Goal: Task Accomplishment & Management: Complete application form

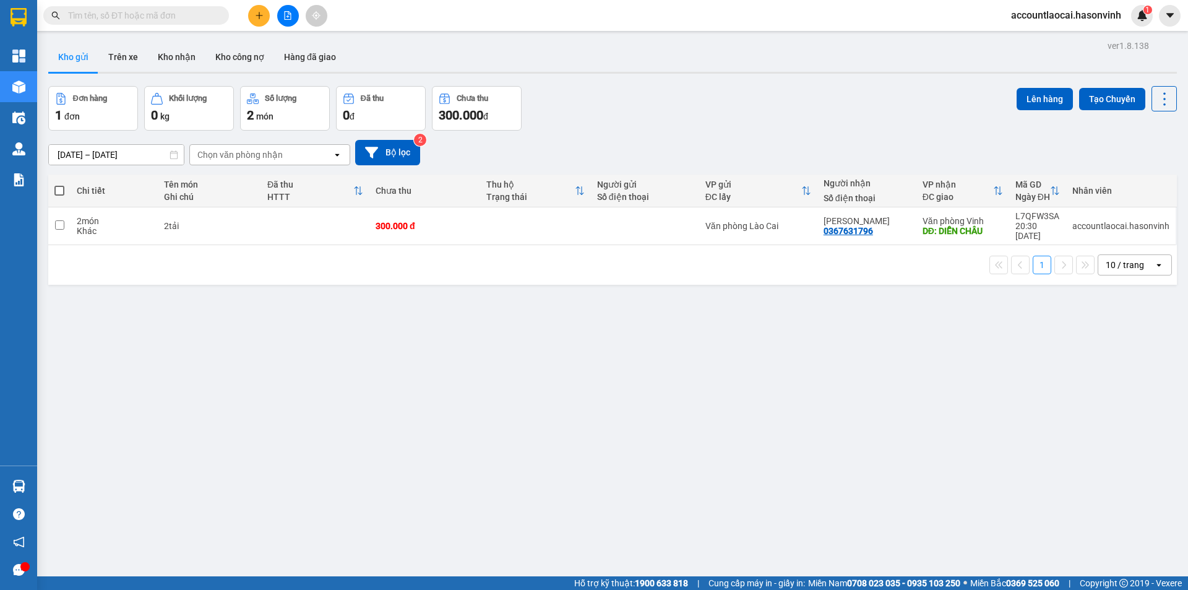
click at [845, 279] on div "ver 1.8.138 Kho gửi Trên xe Kho nhận Kho công nợ Hàng đã giao Đơn hàng 1 đơn Kh…" at bounding box center [612, 332] width 1139 height 590
click at [204, 17] on input "text" at bounding box center [141, 16] width 146 height 14
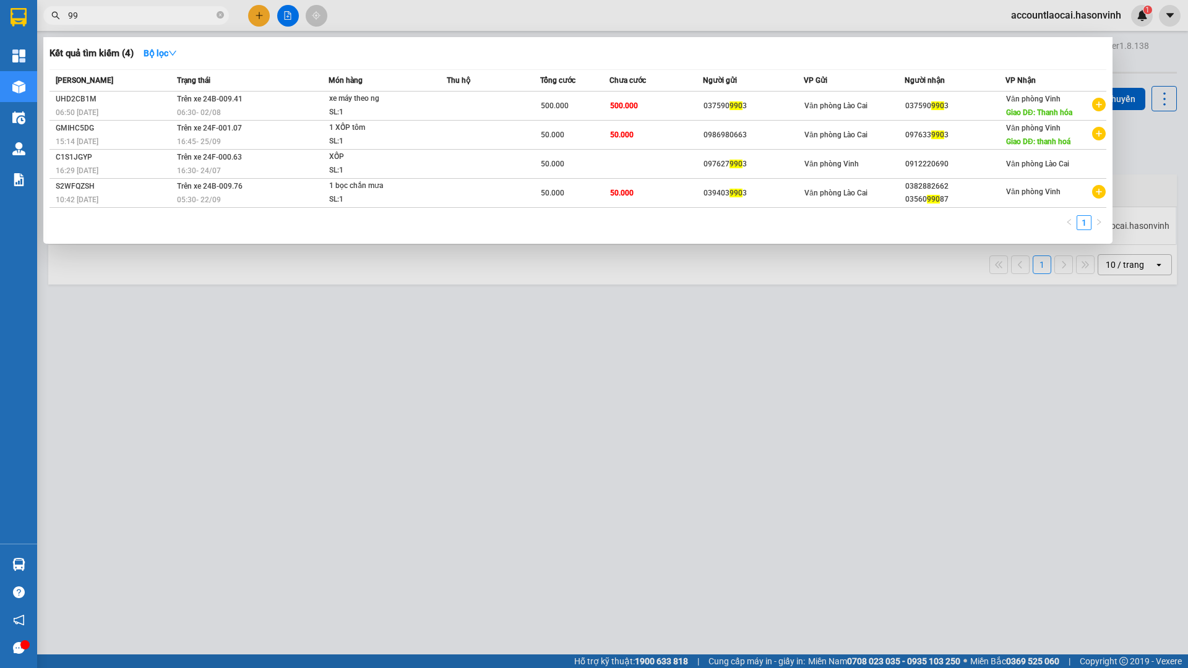
type input "9"
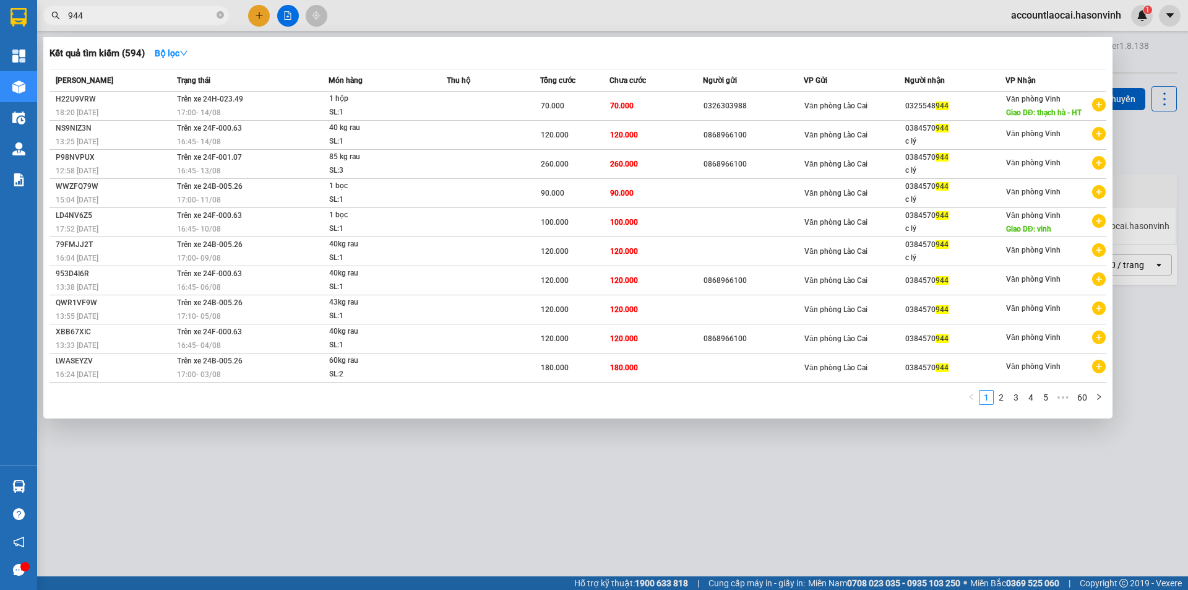
type input "944"
click at [254, 15] on div at bounding box center [594, 295] width 1188 height 590
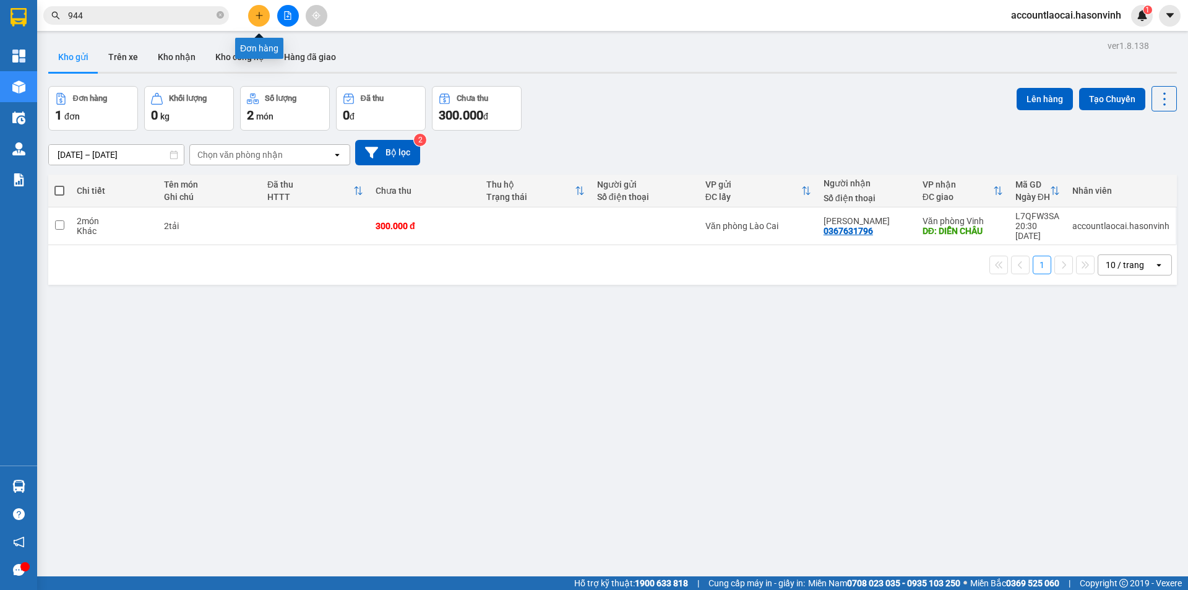
click at [261, 14] on icon "plus" at bounding box center [259, 15] width 9 height 9
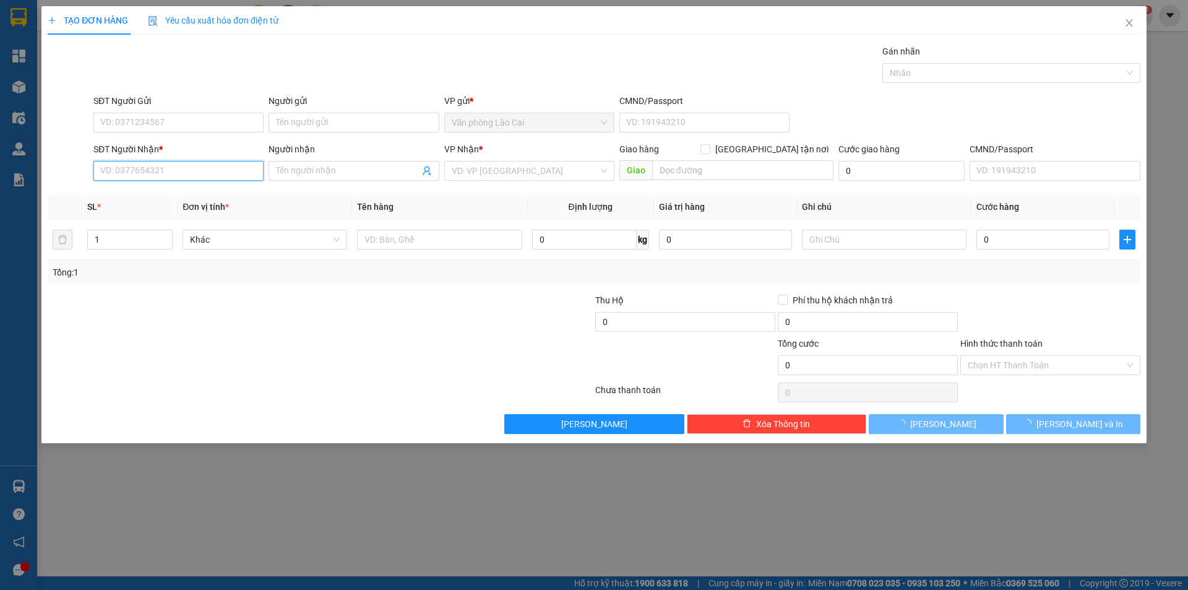
click at [187, 177] on input "SĐT Người Nhận *" at bounding box center [178, 171] width 170 height 20
click at [221, 162] on input "2956" at bounding box center [178, 171] width 170 height 20
click at [215, 171] on input "2956" at bounding box center [178, 171] width 170 height 20
click at [199, 176] on input "2956" at bounding box center [178, 171] width 170 height 20
drag, startPoint x: 199, startPoint y: 176, endPoint x: 87, endPoint y: 162, distance: 112.9
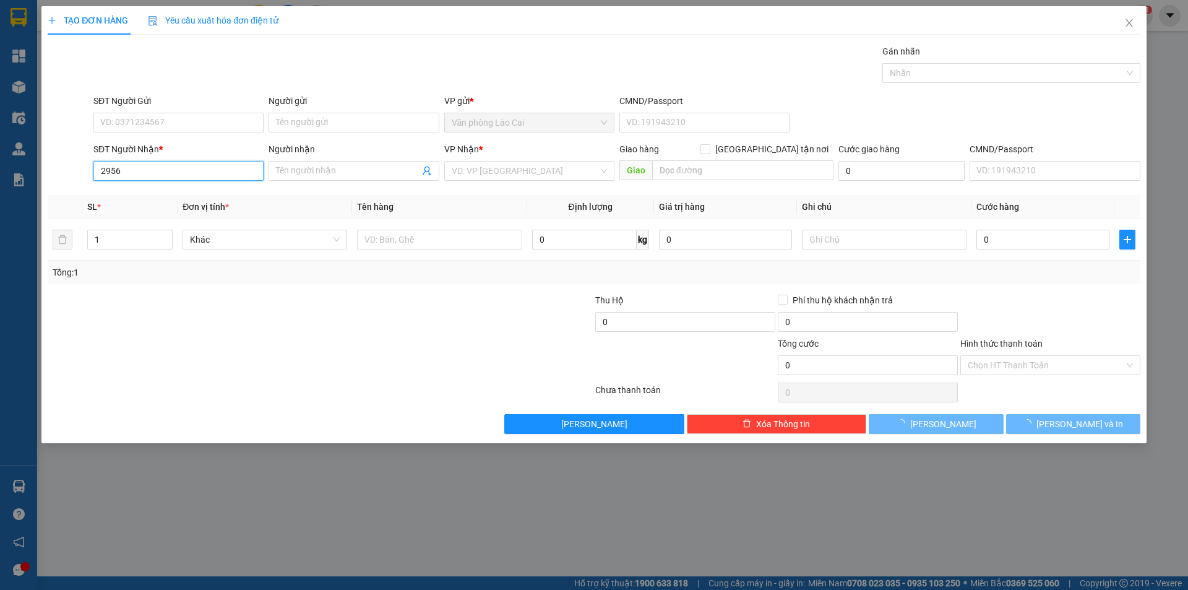
click at [87, 162] on div "SĐT Người Nhận * 2956 2956 Người nhận Tên người nhận VP Nhận * VD: VP [GEOGRAPH…" at bounding box center [593, 163] width 1095 height 43
click at [127, 196] on div "0971922956" at bounding box center [178, 196] width 155 height 14
type input "0971922956"
type input "thanh hoá"
type input "50.000"
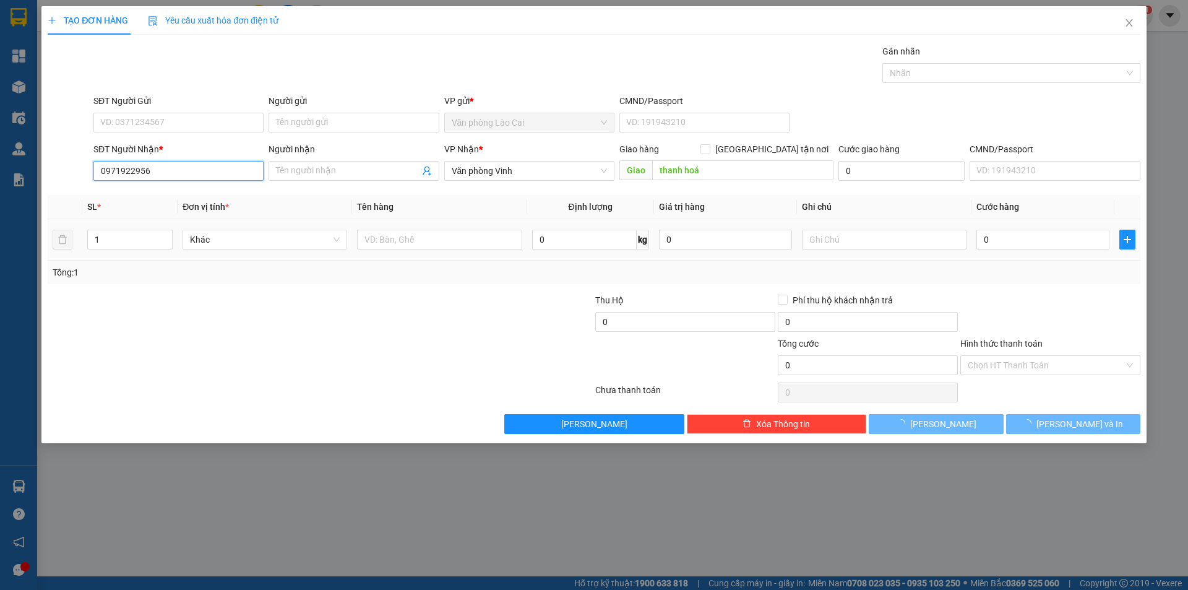
type input "50.000"
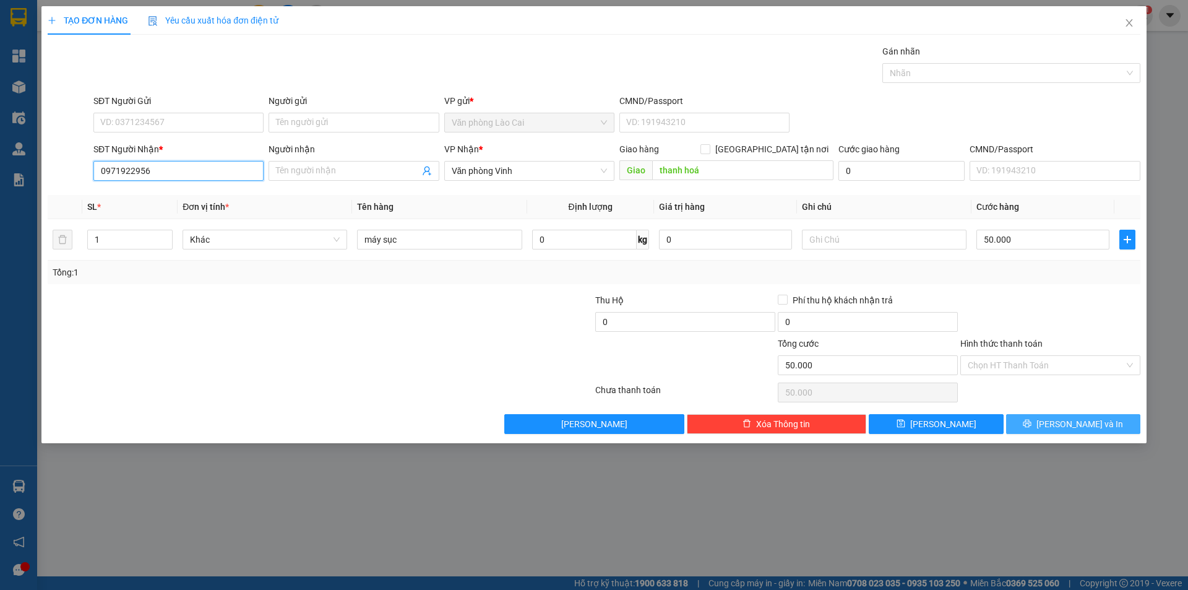
type input "0971922956"
click at [1032, 424] on icon "printer" at bounding box center [1027, 423] width 9 height 9
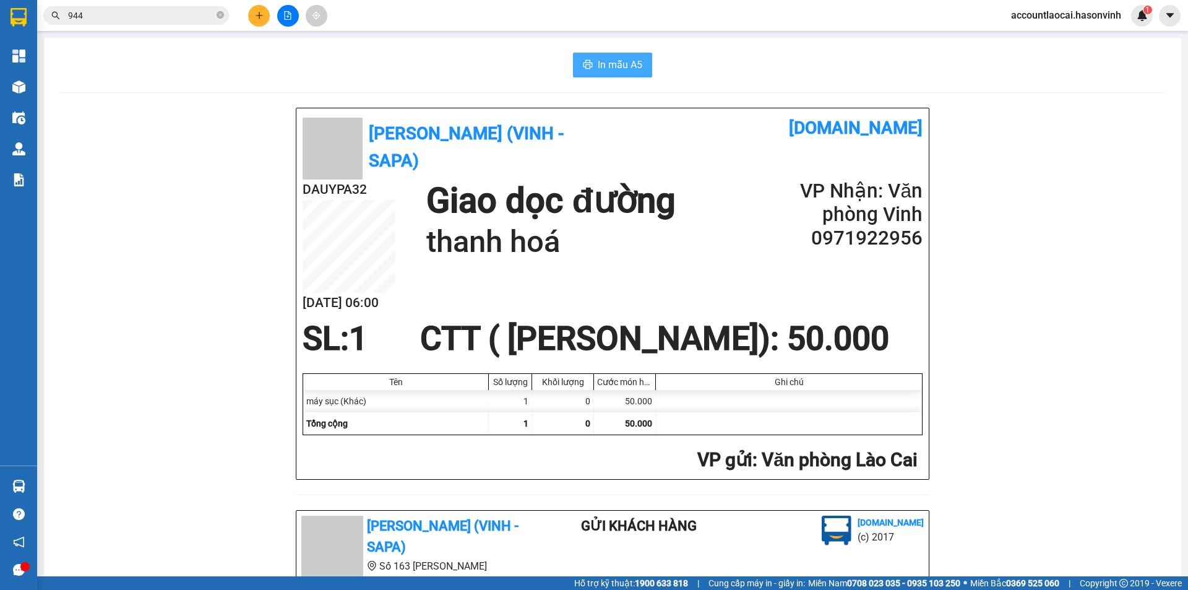
click at [603, 62] on span "In mẫu A5" at bounding box center [620, 64] width 45 height 15
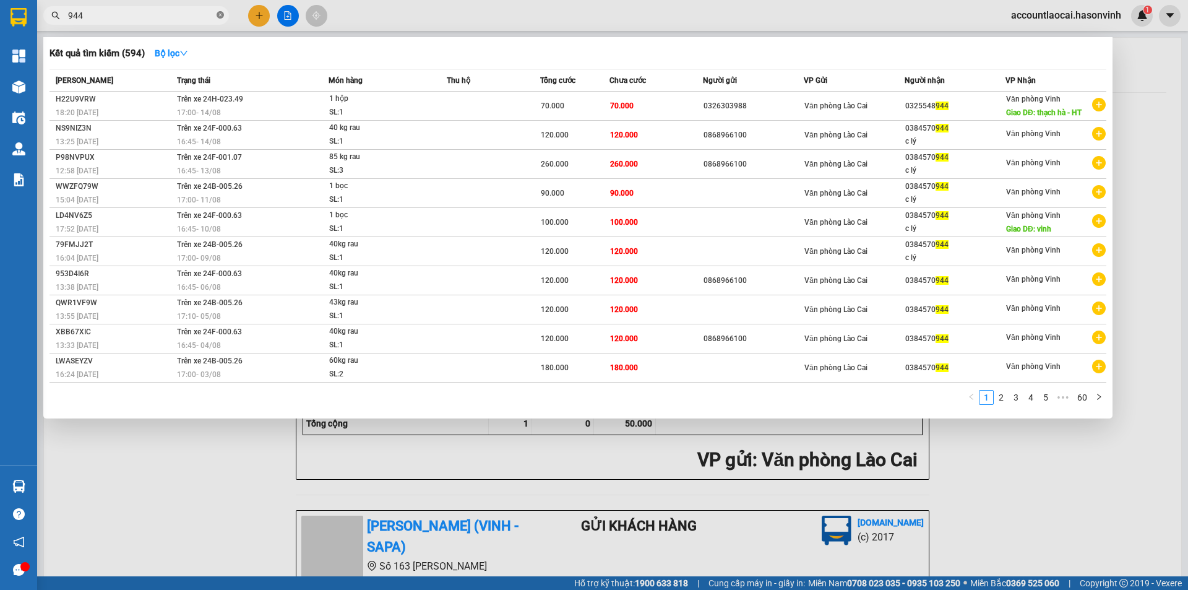
click at [218, 16] on icon "close-circle" at bounding box center [220, 14] width 7 height 7
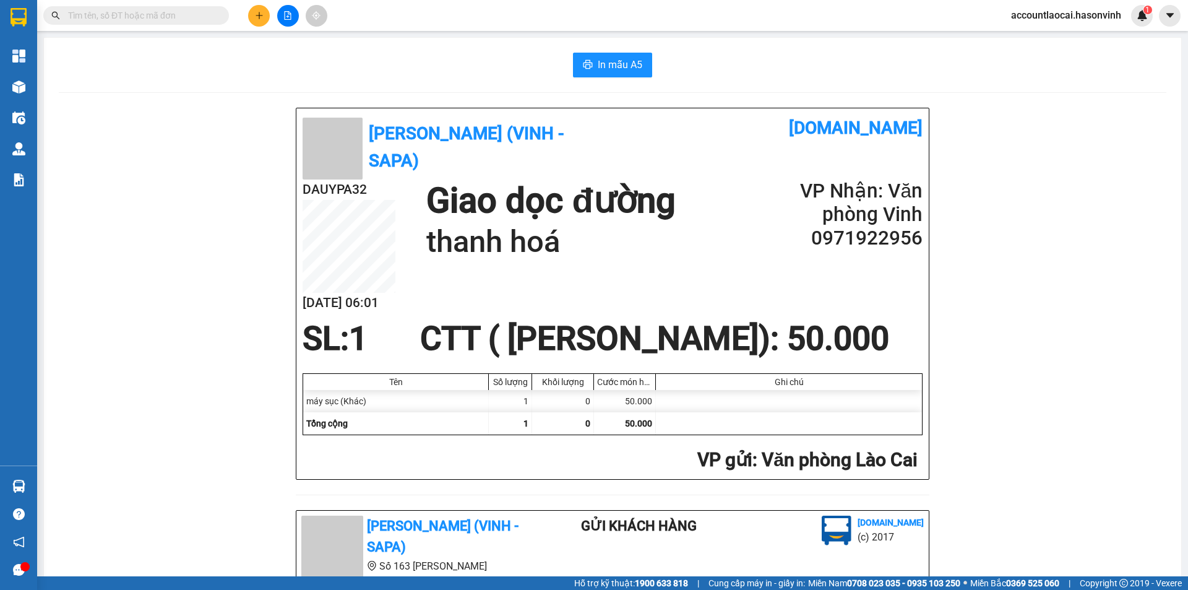
click at [258, 18] on icon "plus" at bounding box center [259, 15] width 9 height 9
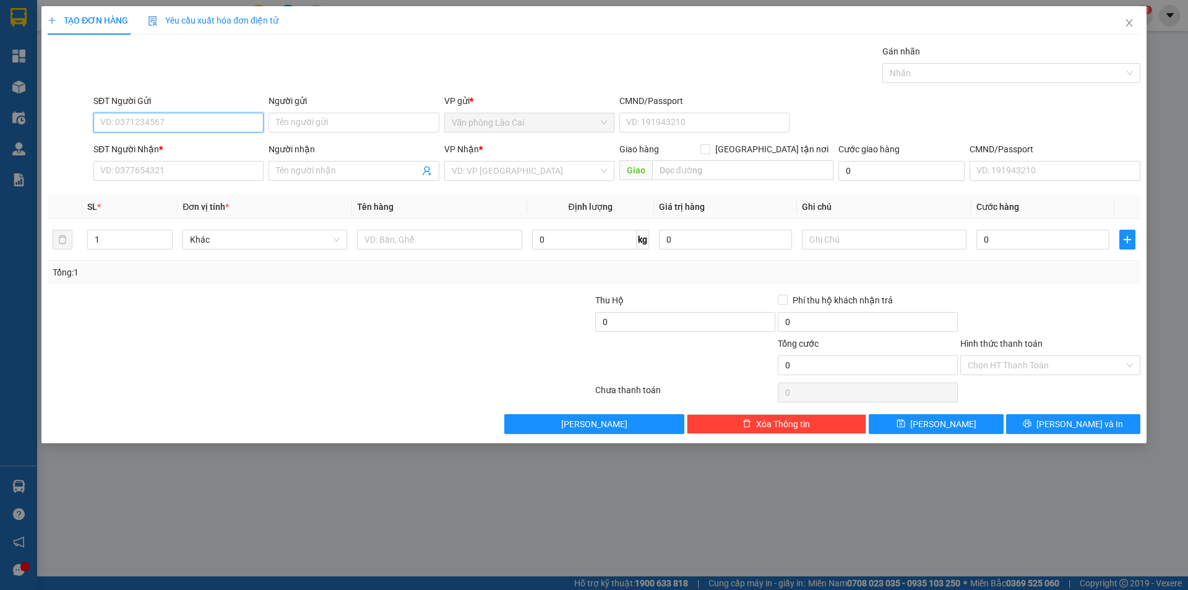
click at [164, 125] on input "SĐT Người Gửi" at bounding box center [178, 123] width 170 height 20
click at [163, 125] on input "SĐT Người Gửi" at bounding box center [178, 123] width 170 height 20
click at [162, 119] on input "SĐT Người Gửi" at bounding box center [178, 123] width 170 height 20
type input "0912814935"
click at [136, 174] on input "SĐT Người Nhận *" at bounding box center [178, 171] width 170 height 20
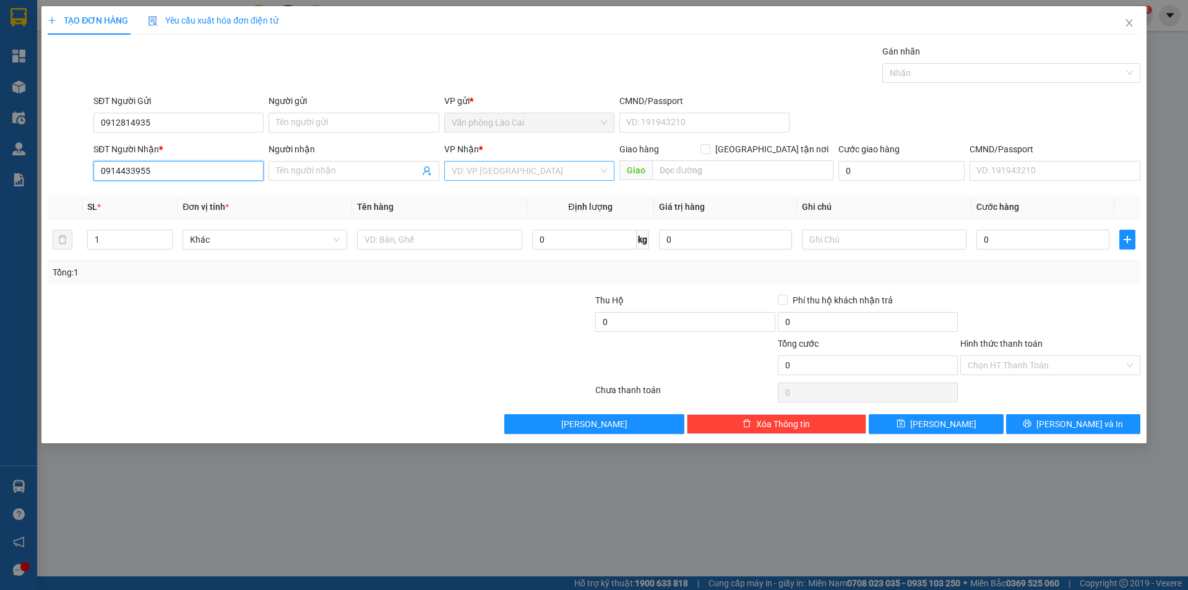
type input "0914433955"
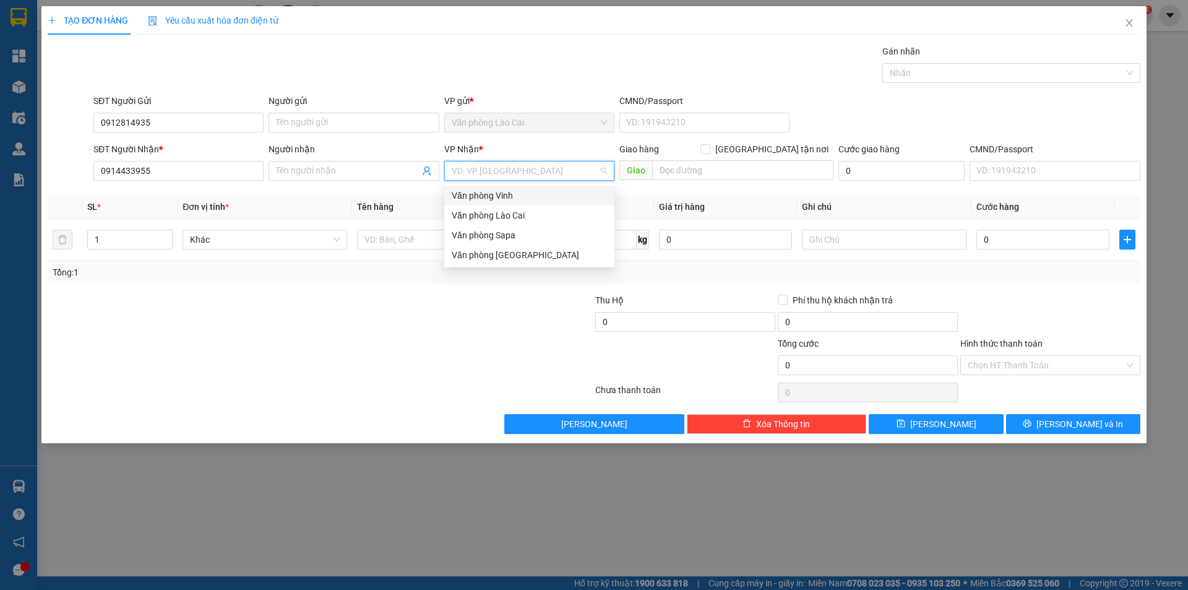
click at [472, 168] on input "search" at bounding box center [525, 171] width 147 height 19
click at [485, 199] on div "Văn phòng Vinh" at bounding box center [529, 196] width 155 height 14
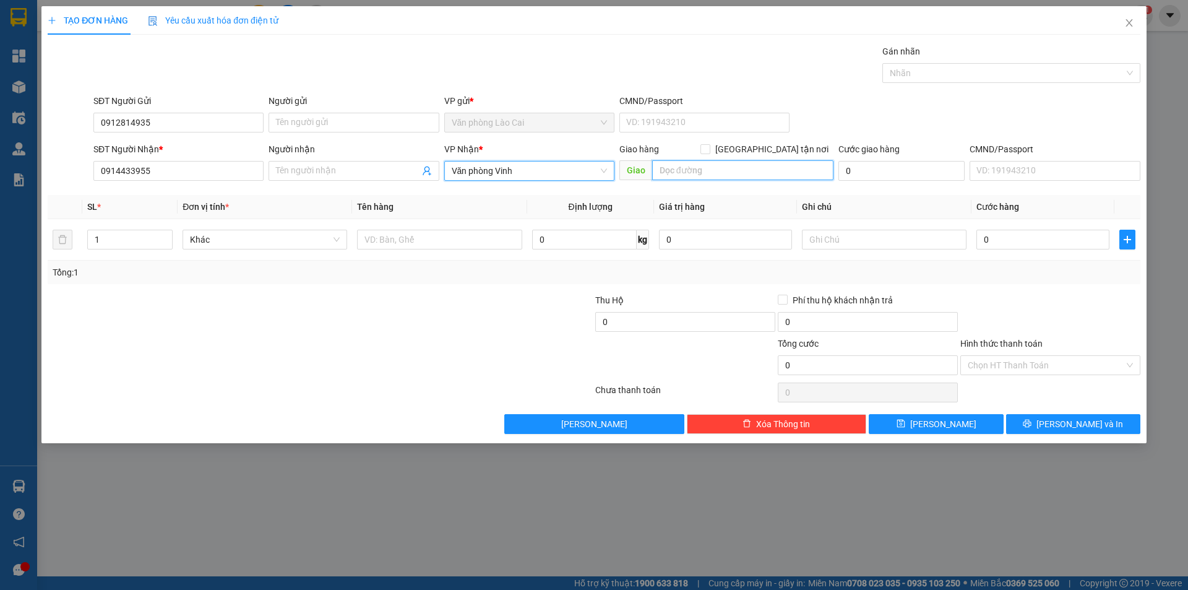
drag, startPoint x: 661, startPoint y: 171, endPoint x: 647, endPoint y: 176, distance: 14.5
click at [661, 172] on input "text" at bounding box center [742, 170] width 181 height 20
type input "CẦU GIÁT - [PERSON_NAME]"
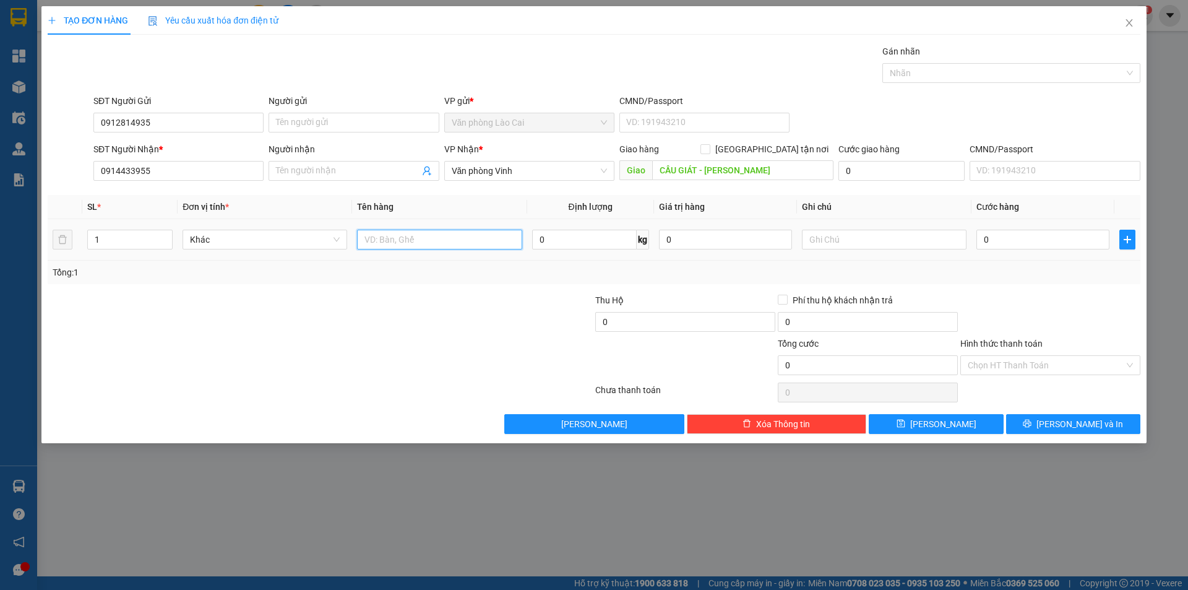
click at [407, 245] on input "text" at bounding box center [439, 240] width 165 height 20
type input "1 XỌT QUẢ"
click at [1003, 247] on input "0" at bounding box center [1042, 240] width 133 height 20
type input "5"
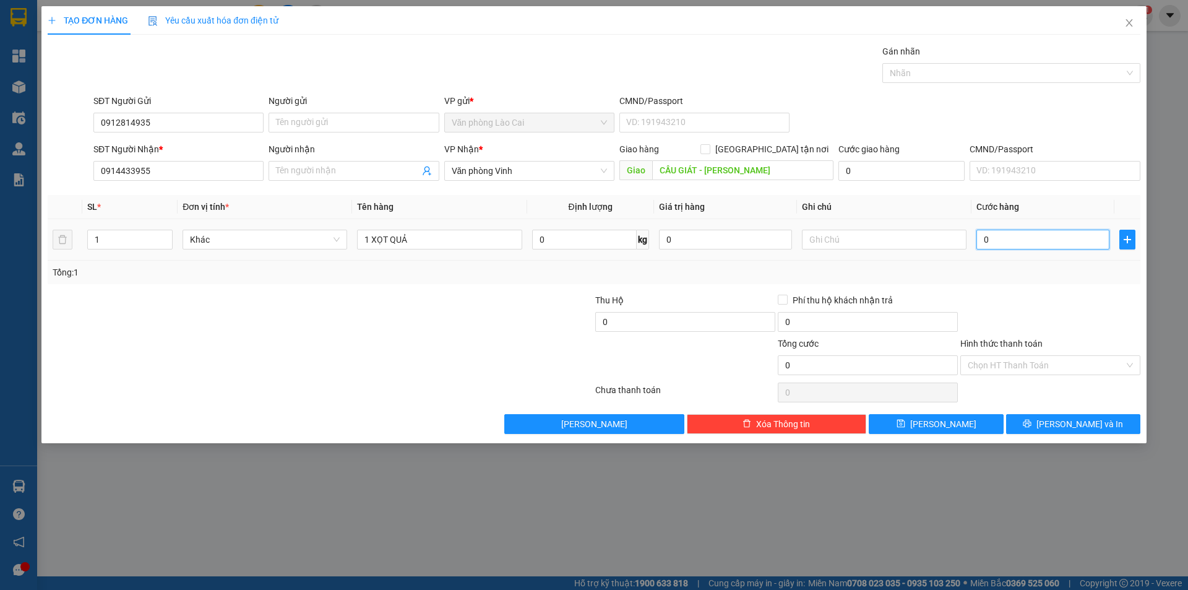
type input "5"
type input "50"
type input "500"
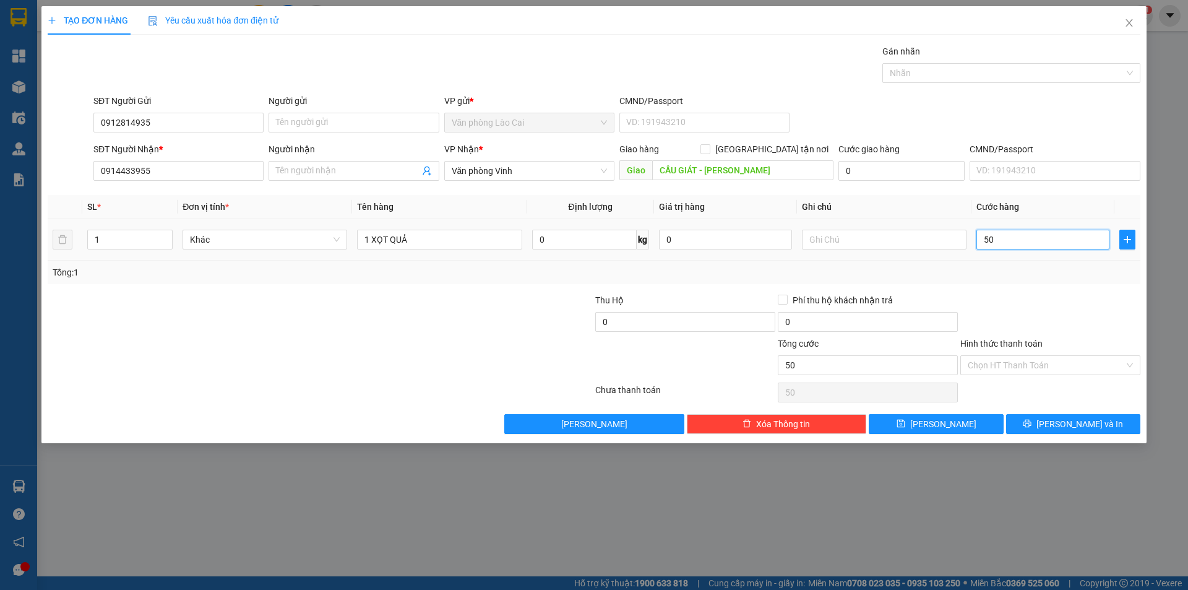
type input "500"
type input "5.000"
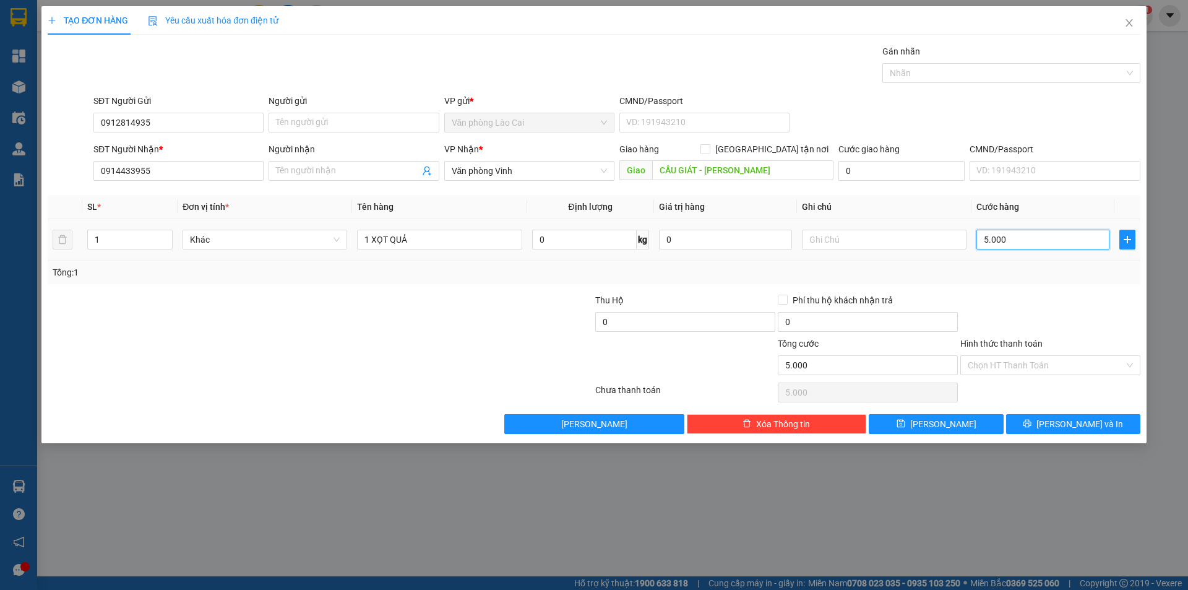
type input "50.000"
click at [1069, 424] on span "[PERSON_NAME] và In" at bounding box center [1079, 424] width 87 height 14
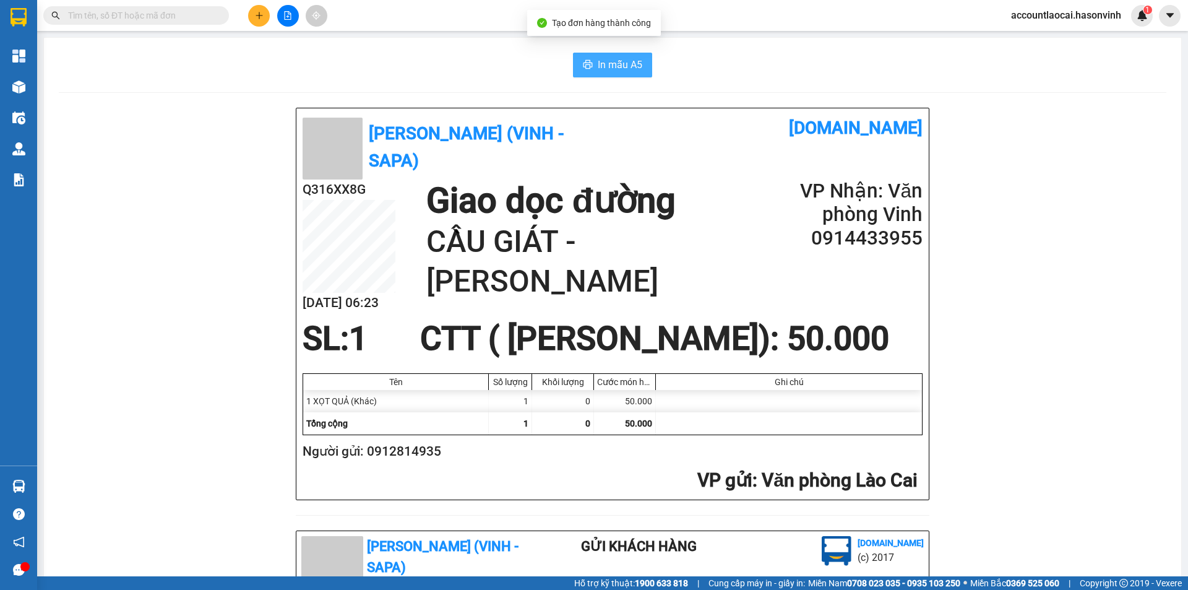
click at [613, 57] on span "In mẫu A5" at bounding box center [620, 64] width 45 height 15
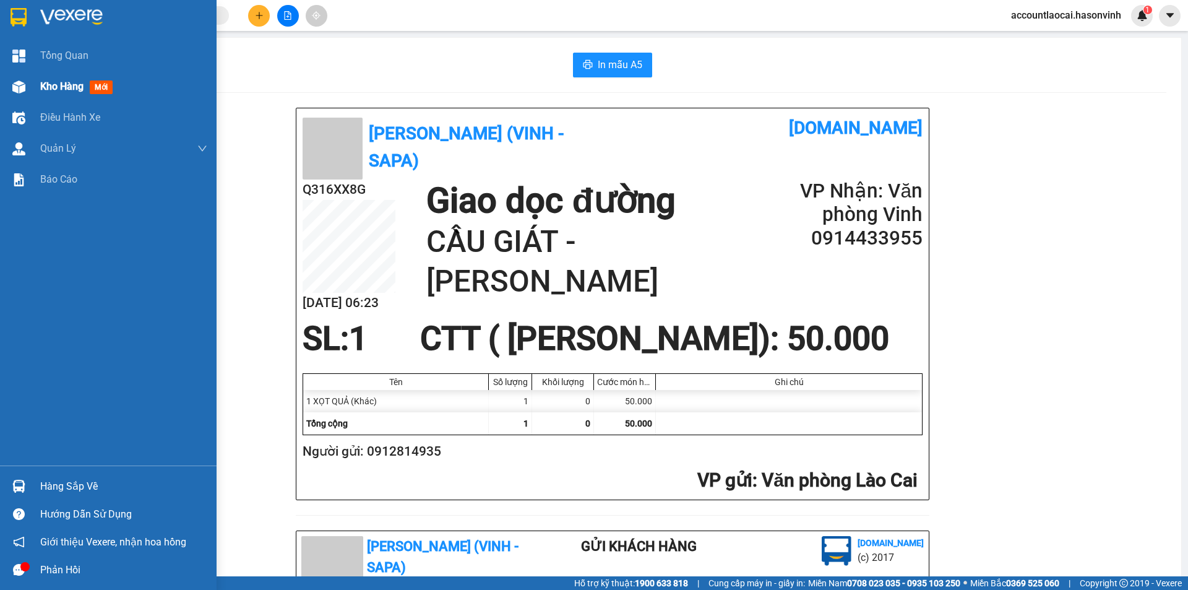
click at [69, 87] on span "Kho hàng" at bounding box center [61, 86] width 43 height 12
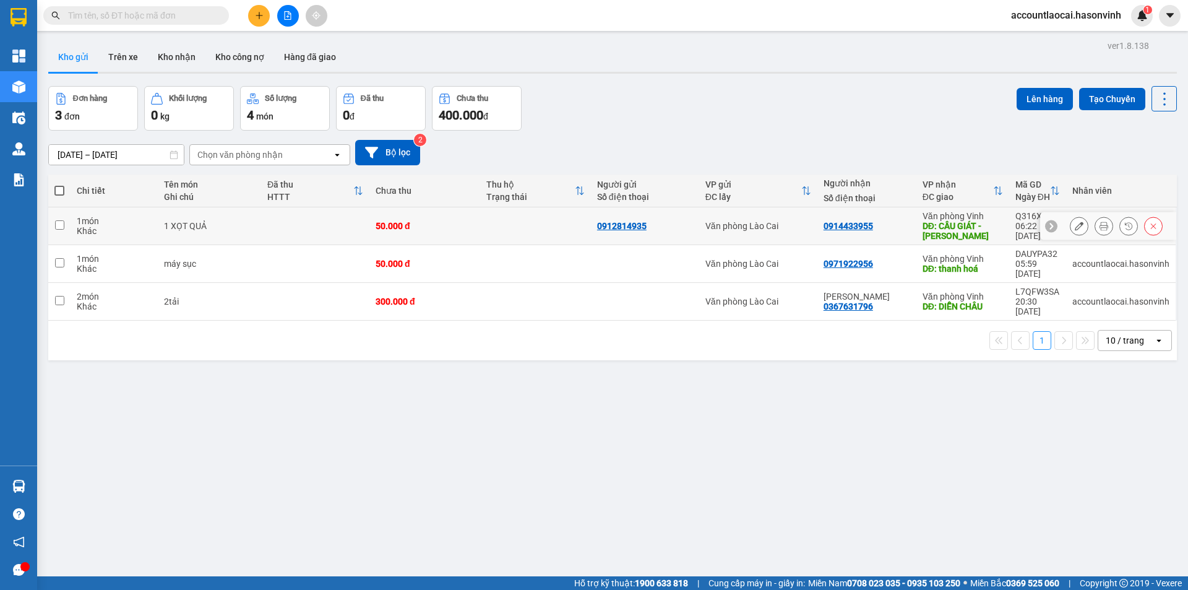
click at [58, 226] on input "checkbox" at bounding box center [59, 224] width 9 height 9
checkbox input "true"
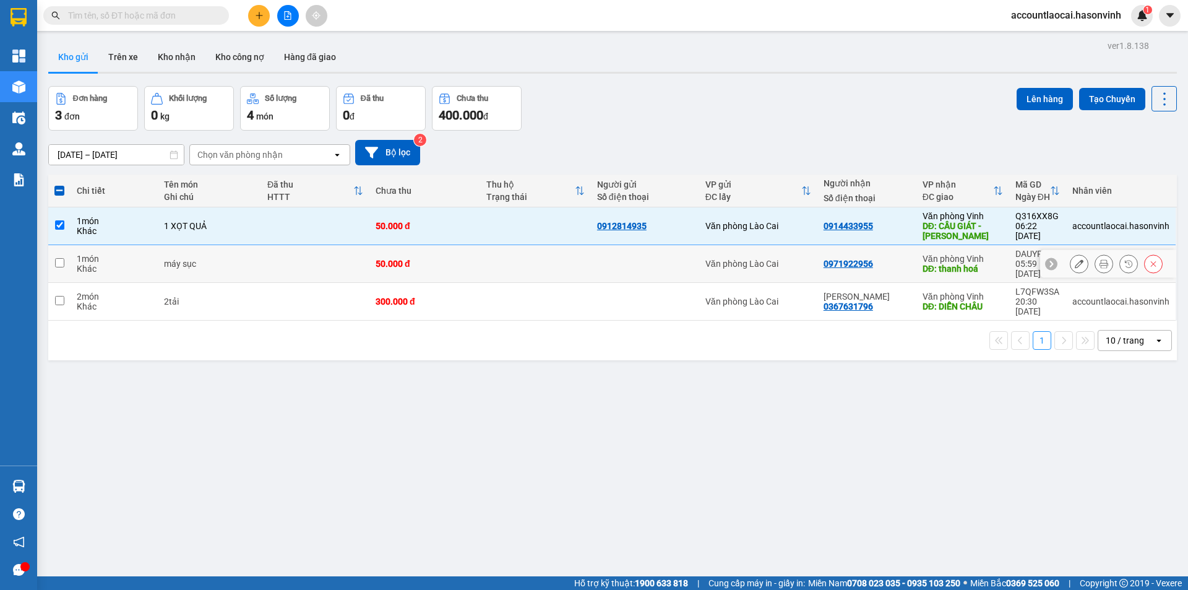
click at [59, 258] on input "checkbox" at bounding box center [59, 262] width 9 height 9
checkbox input "true"
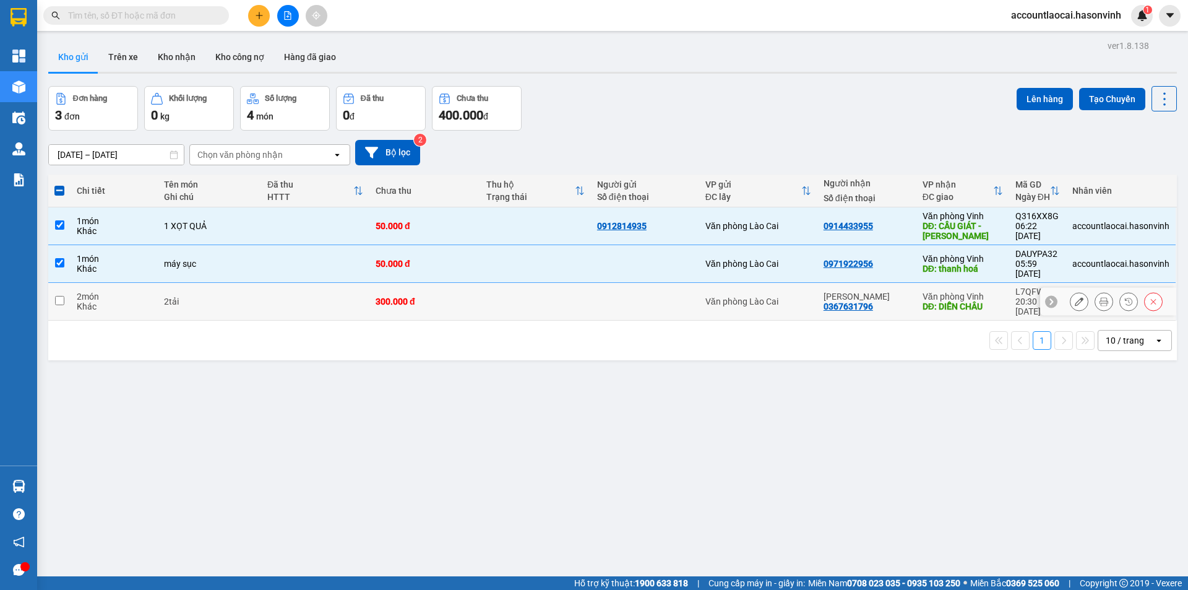
click at [58, 296] on input "checkbox" at bounding box center [59, 300] width 9 height 9
checkbox input "true"
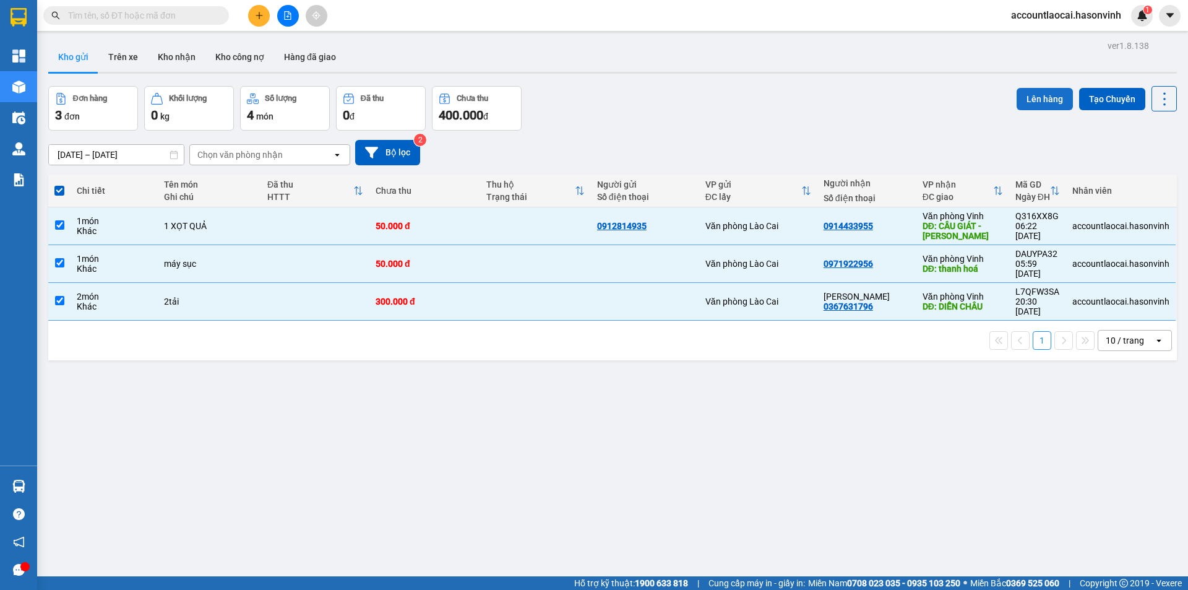
click at [1021, 96] on button "Lên hàng" at bounding box center [1045, 99] width 56 height 22
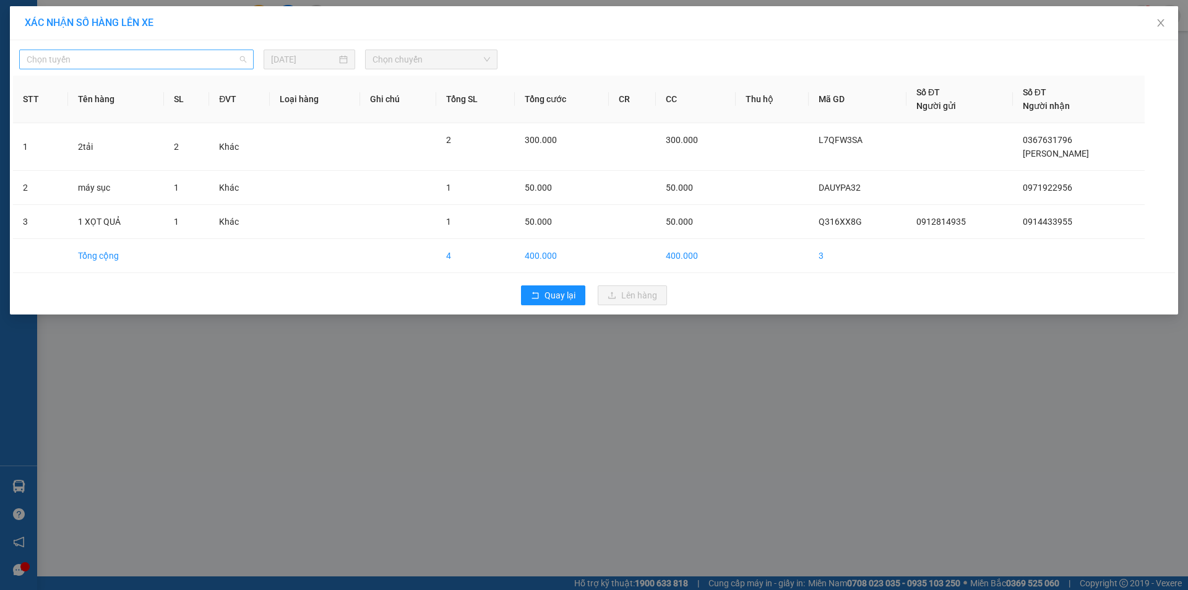
click at [159, 56] on span "Chọn tuyến" at bounding box center [137, 59] width 220 height 19
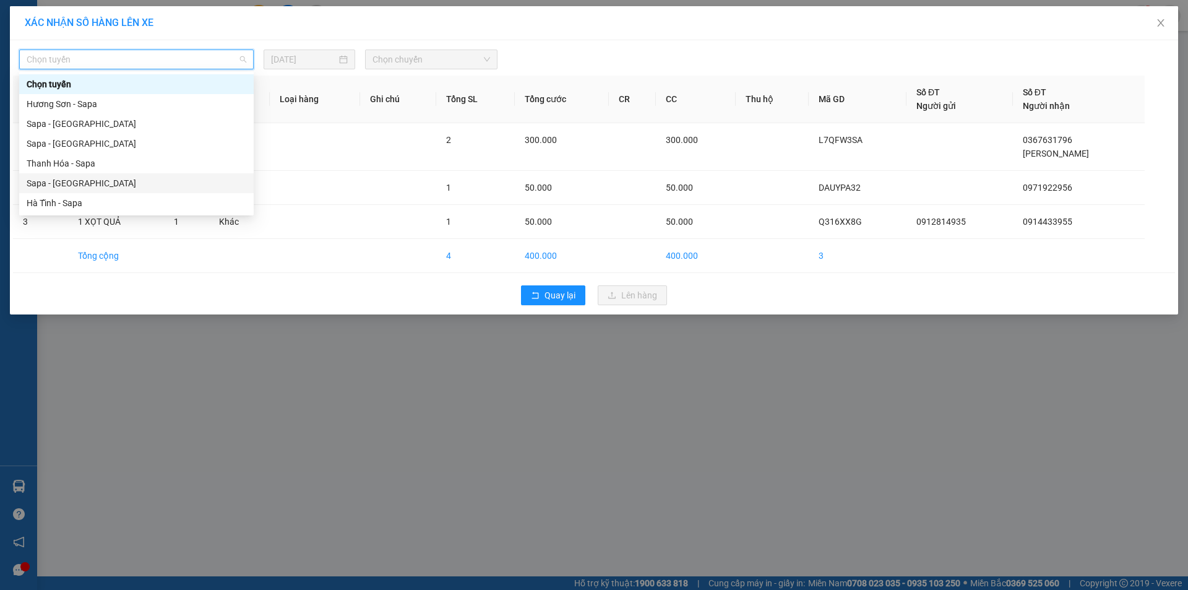
click at [54, 186] on div "Sapa - [GEOGRAPHIC_DATA]" at bounding box center [137, 183] width 220 height 14
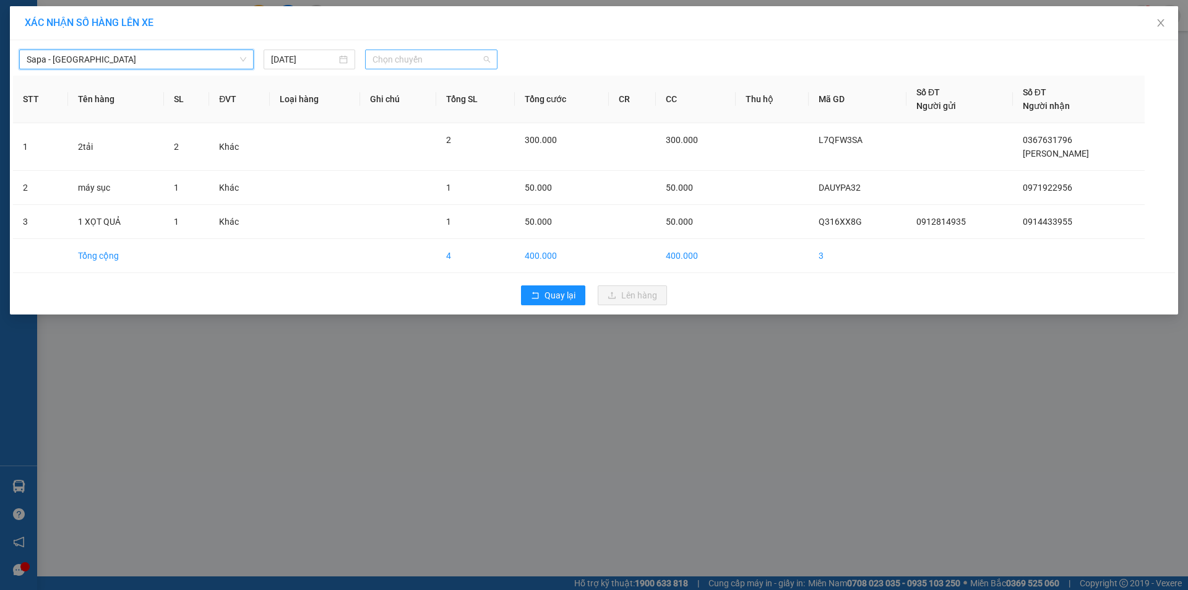
click at [420, 56] on span "Chọn chuyến" at bounding box center [432, 59] width 118 height 19
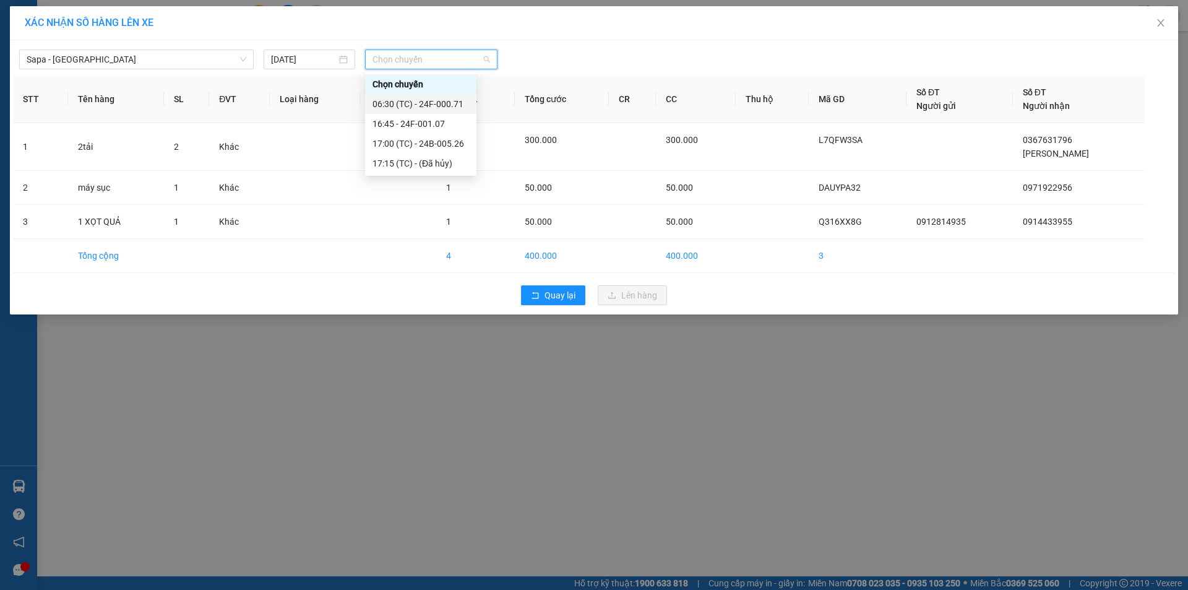
click at [444, 109] on div "06:30 (TC) - 24F-000.71" at bounding box center [421, 104] width 97 height 14
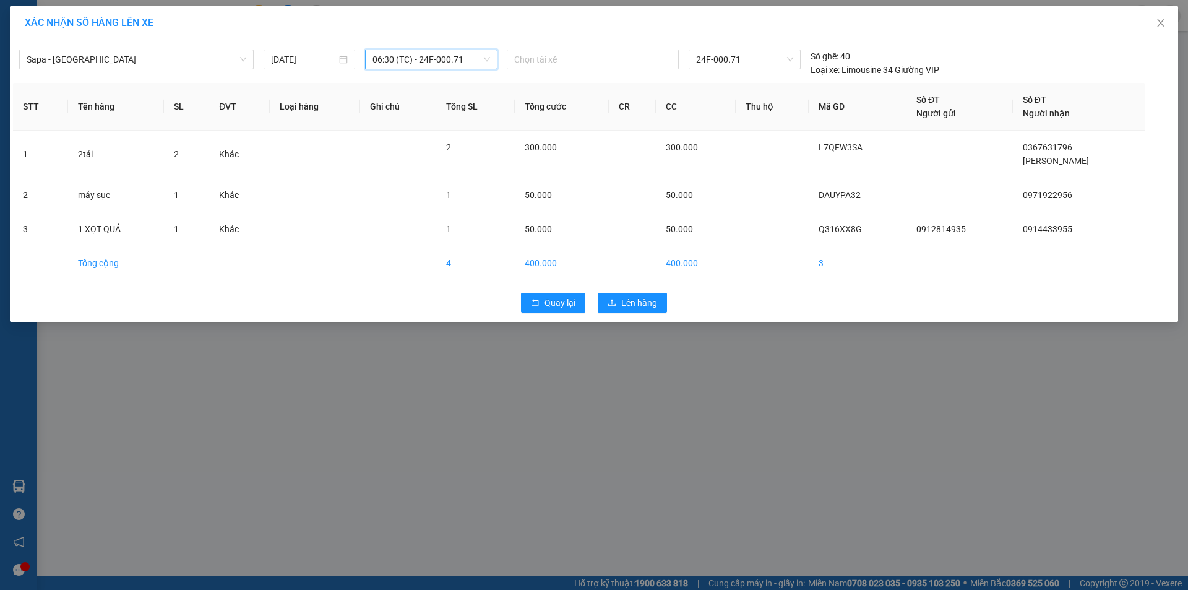
click at [638, 291] on div "Quay lại Lên hàng" at bounding box center [594, 302] width 1162 height 32
click at [632, 304] on span "Lên hàng" at bounding box center [639, 303] width 36 height 14
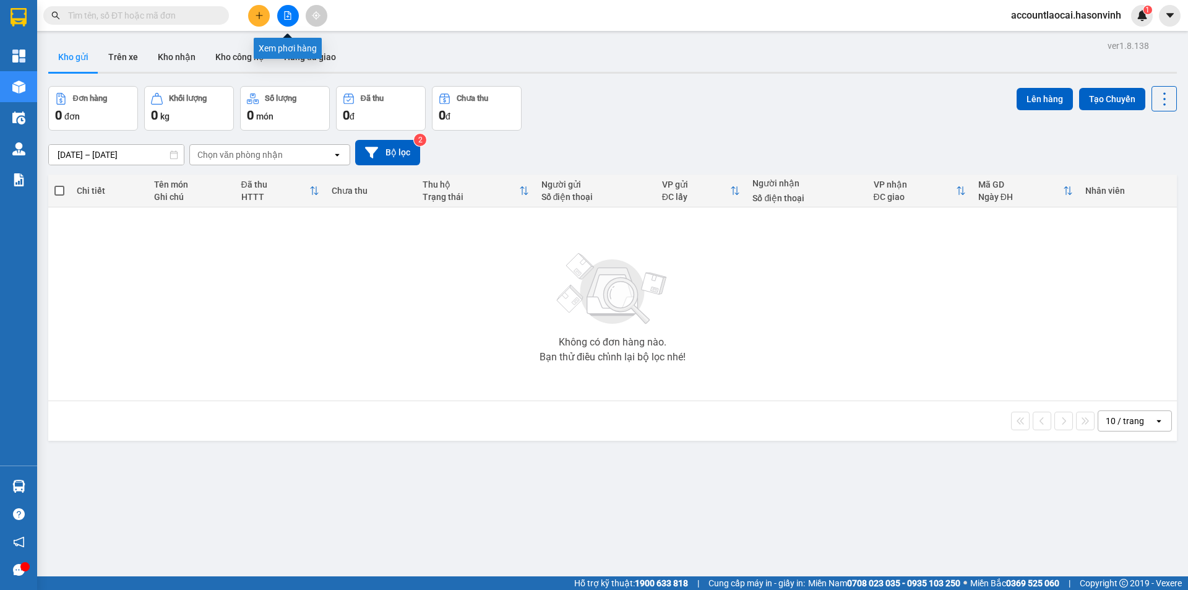
click at [284, 15] on icon "file-add" at bounding box center [287, 15] width 9 height 9
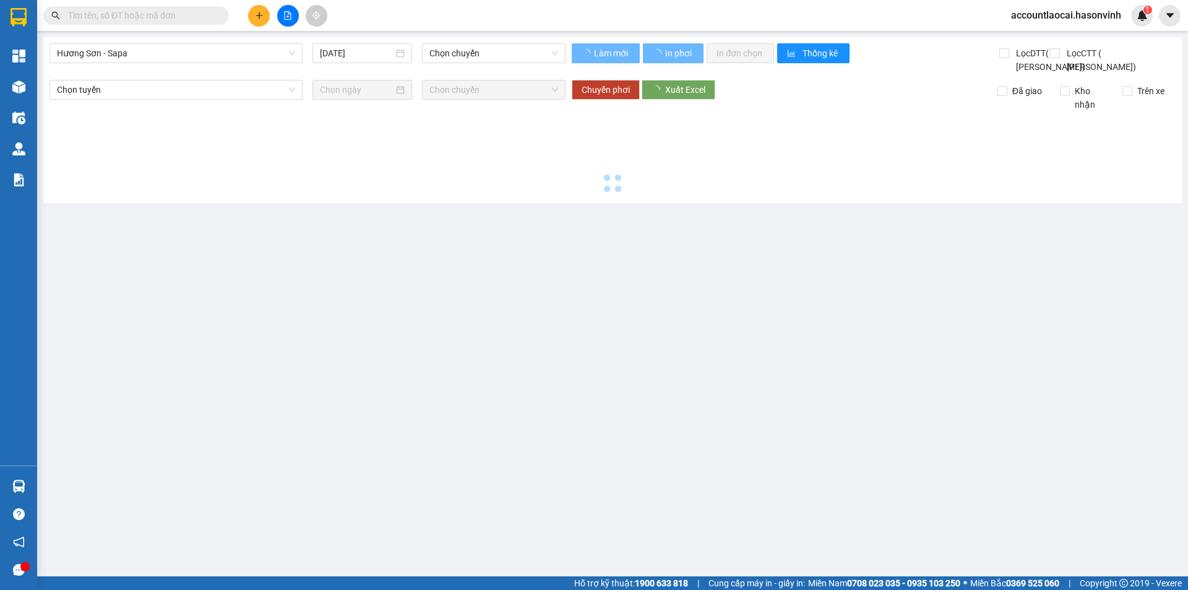
type input "[DATE]"
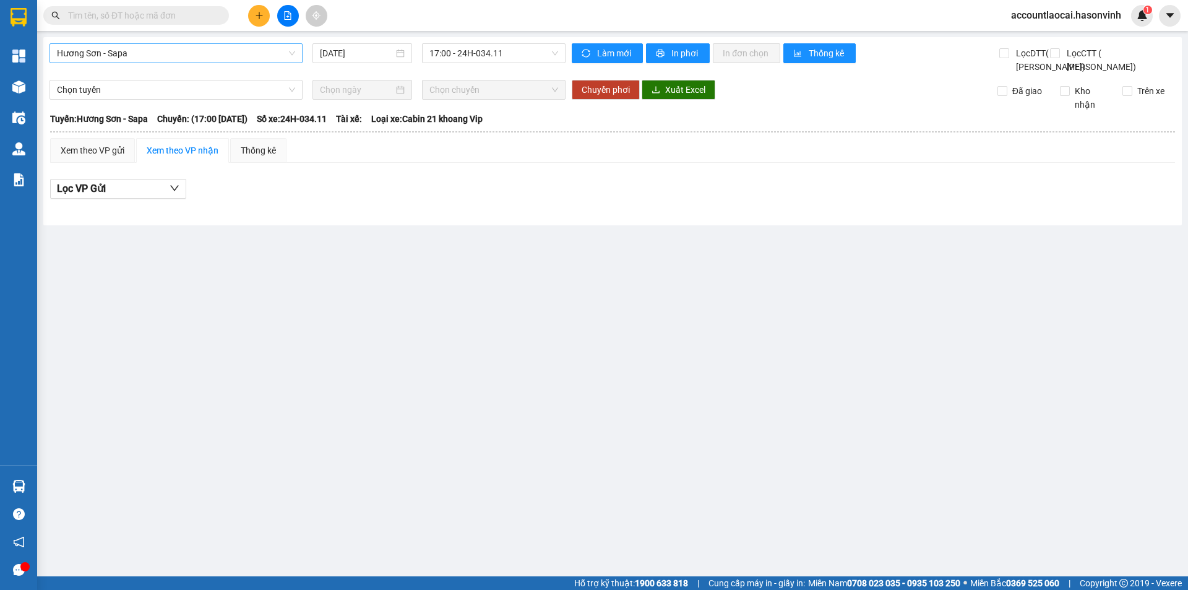
click at [176, 53] on span "Hương Sơn - Sapa" at bounding box center [176, 53] width 238 height 19
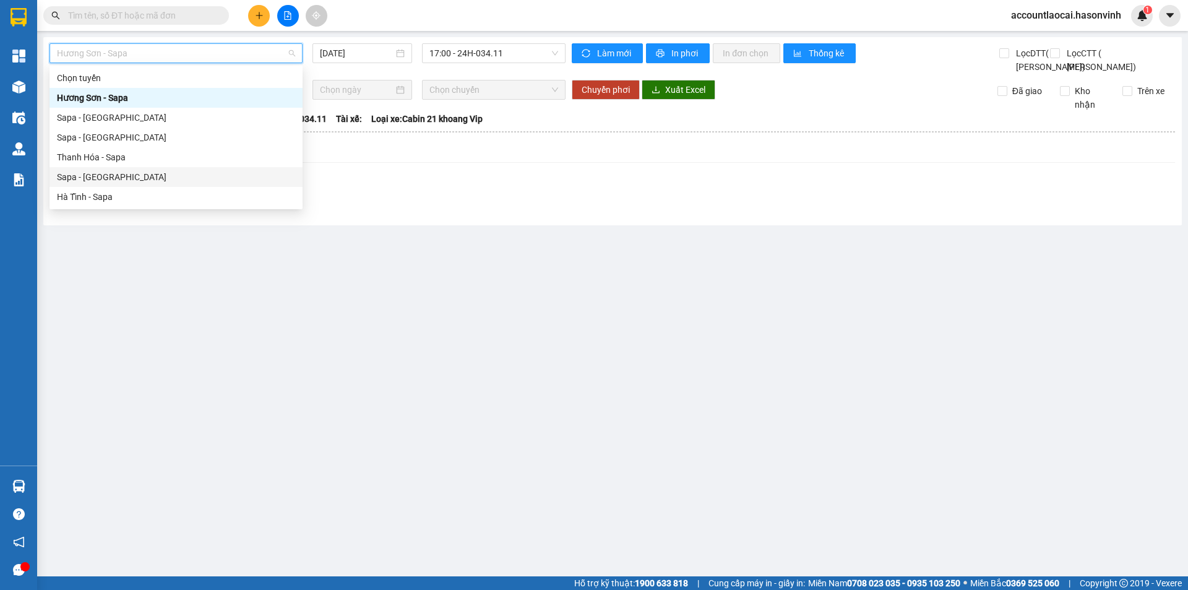
click at [105, 171] on div "Sapa - [GEOGRAPHIC_DATA]" at bounding box center [176, 177] width 238 height 14
type input "[DATE]"
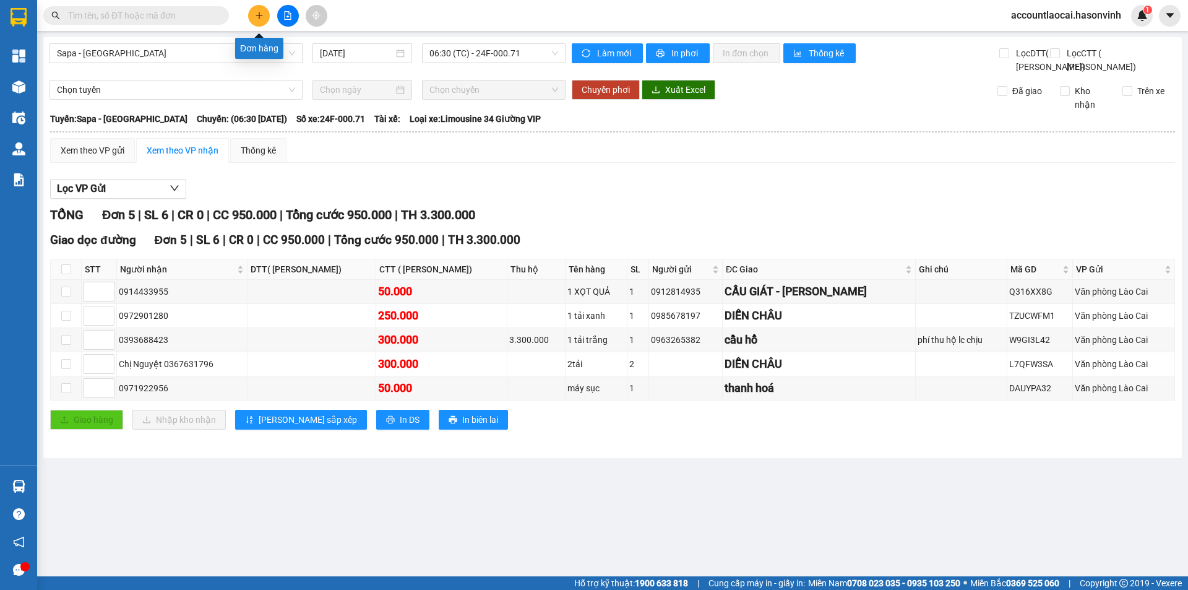
click at [257, 20] on button at bounding box center [259, 16] width 22 height 22
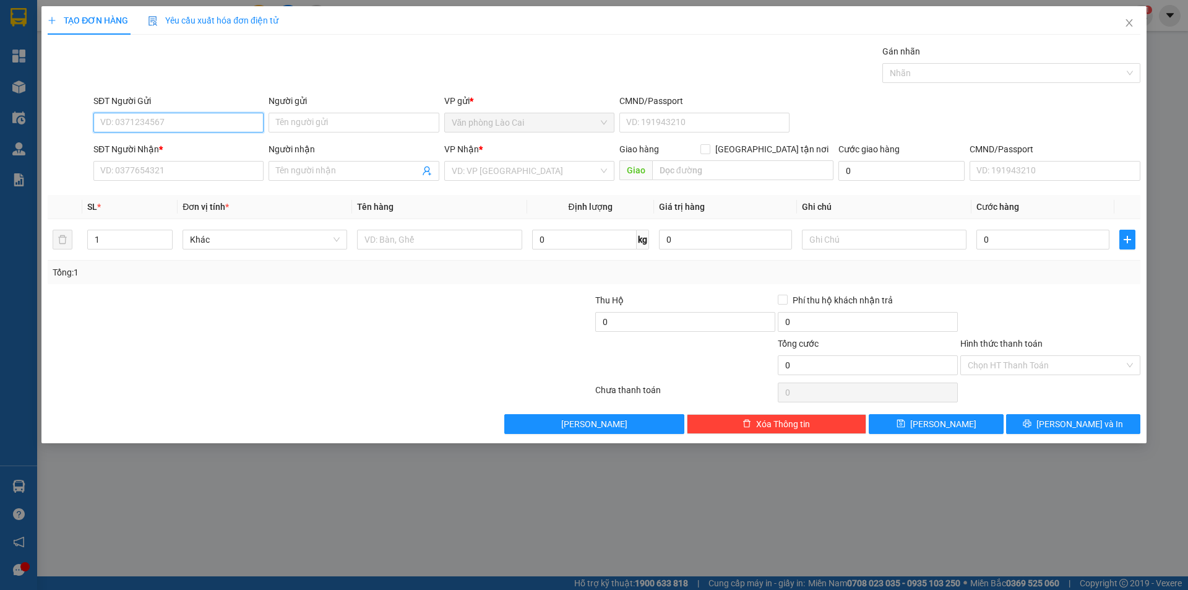
click at [131, 121] on input "SĐT Người Gửi" at bounding box center [178, 123] width 170 height 20
click at [136, 165] on input "SĐT Người Nhận *" at bounding box center [178, 171] width 170 height 20
type input "0914687672"
click at [538, 176] on input "search" at bounding box center [525, 171] width 147 height 19
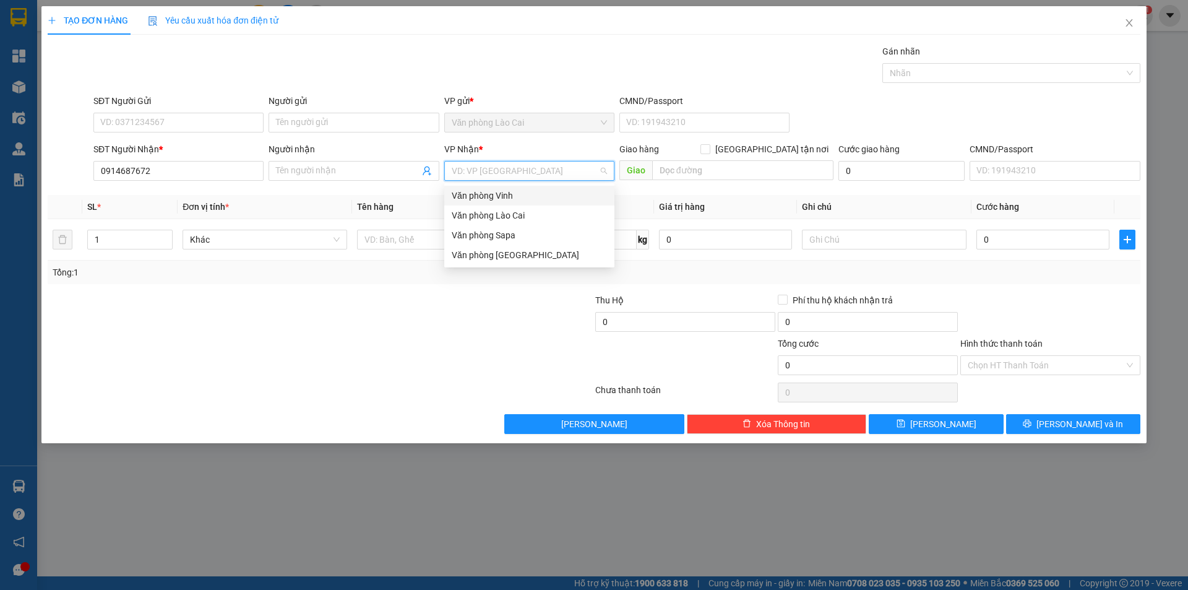
click at [512, 191] on div "Văn phòng Vinh" at bounding box center [529, 196] width 155 height 14
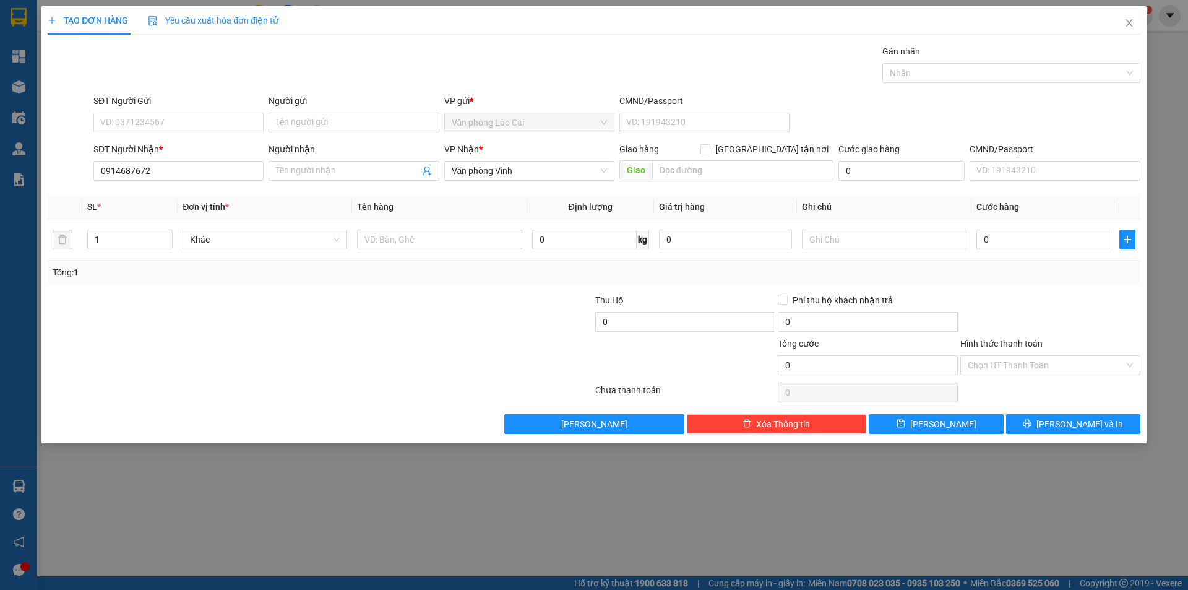
click at [707, 157] on div "Giao hàng [GEOGRAPHIC_DATA] tận nơi" at bounding box center [726, 151] width 214 height 19
click at [710, 162] on input "text" at bounding box center [742, 170] width 181 height 20
type input "lU"
click at [410, 238] on input "text" at bounding box center [439, 240] width 165 height 20
type input "2 XỐP TRẢ LU THU HỘ VP120K"
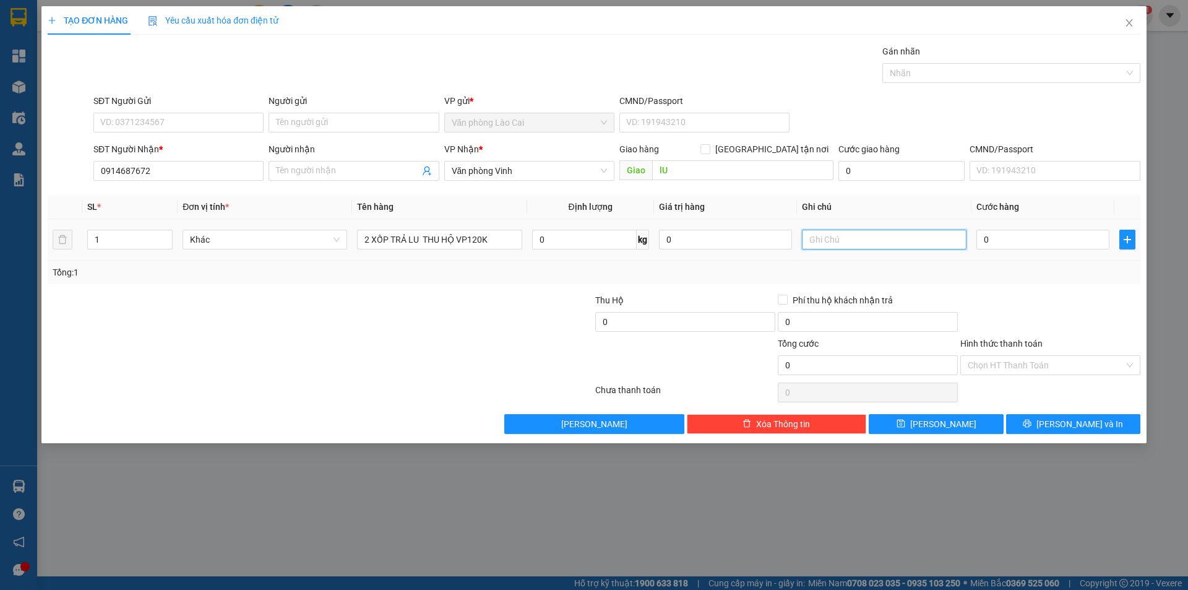
click at [834, 239] on input "text" at bounding box center [884, 240] width 165 height 20
type input "THU HỘ VP120K"
click at [1006, 243] on input "0" at bounding box center [1042, 240] width 133 height 20
type input "1"
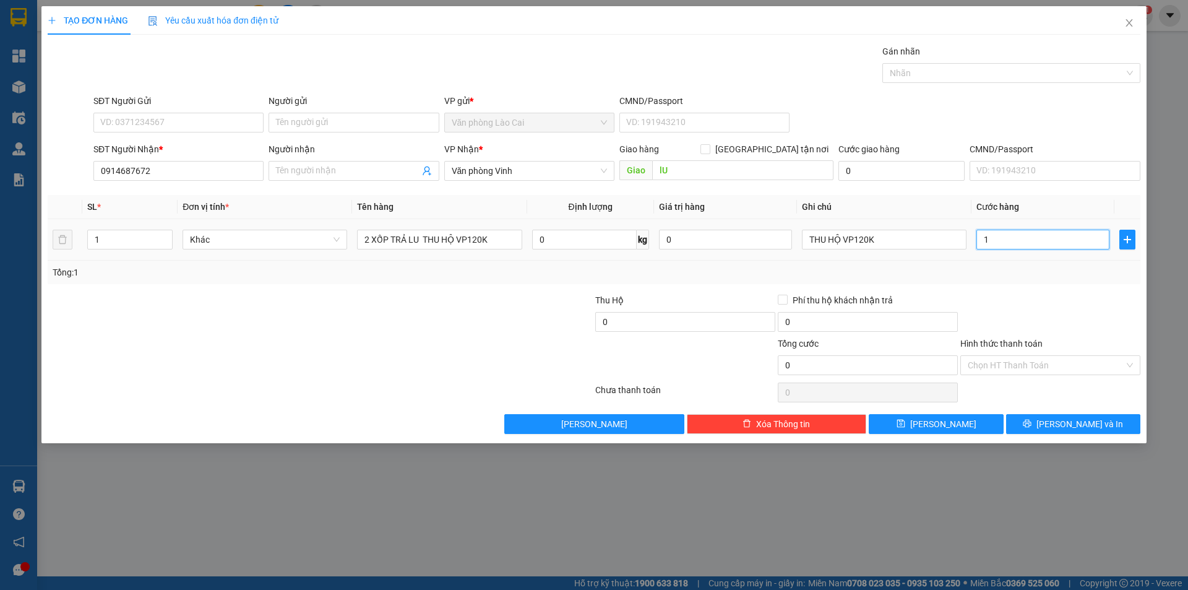
type input "1"
type input "1.000"
click at [962, 420] on button "[PERSON_NAME]" at bounding box center [936, 424] width 134 height 20
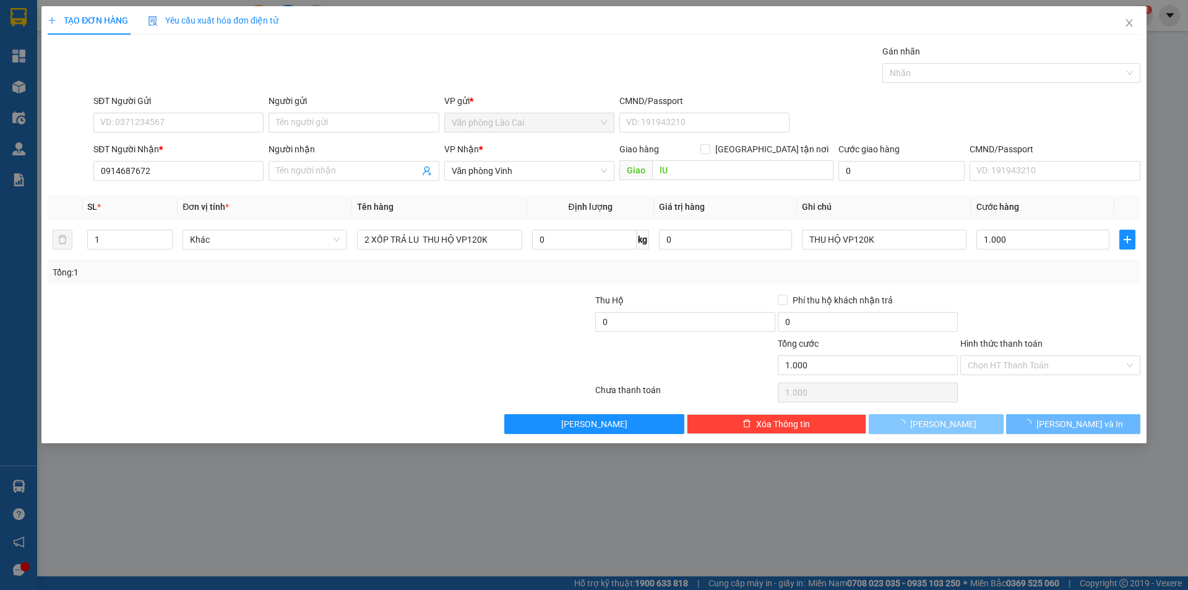
type input "0"
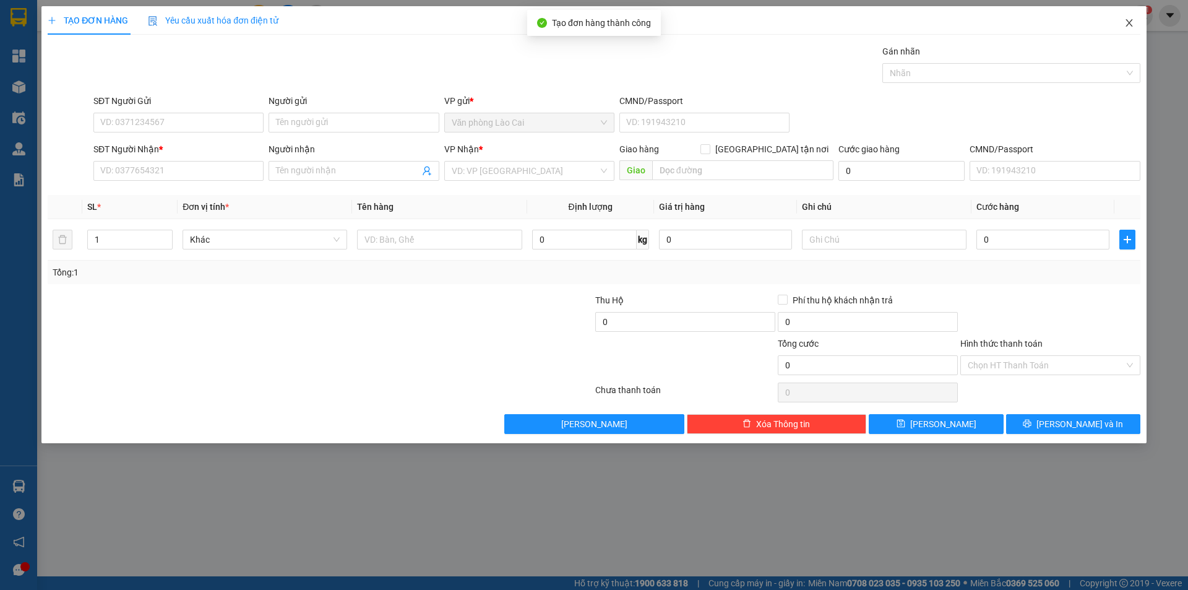
click at [1130, 25] on icon "close" at bounding box center [1129, 22] width 7 height 7
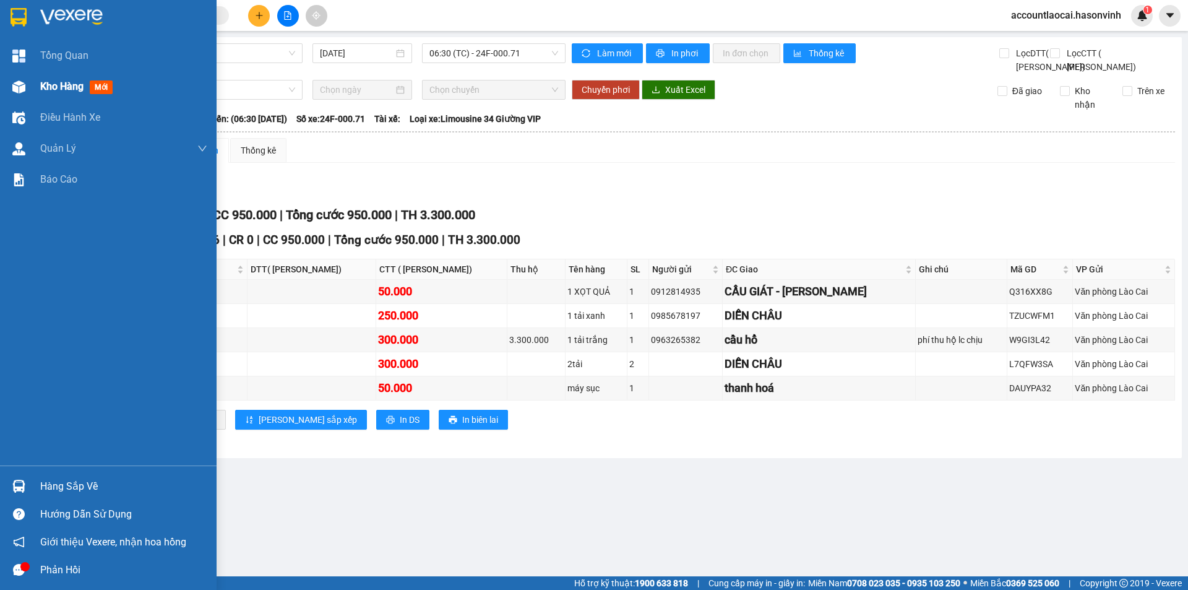
click at [54, 87] on span "Kho hàng" at bounding box center [61, 86] width 43 height 12
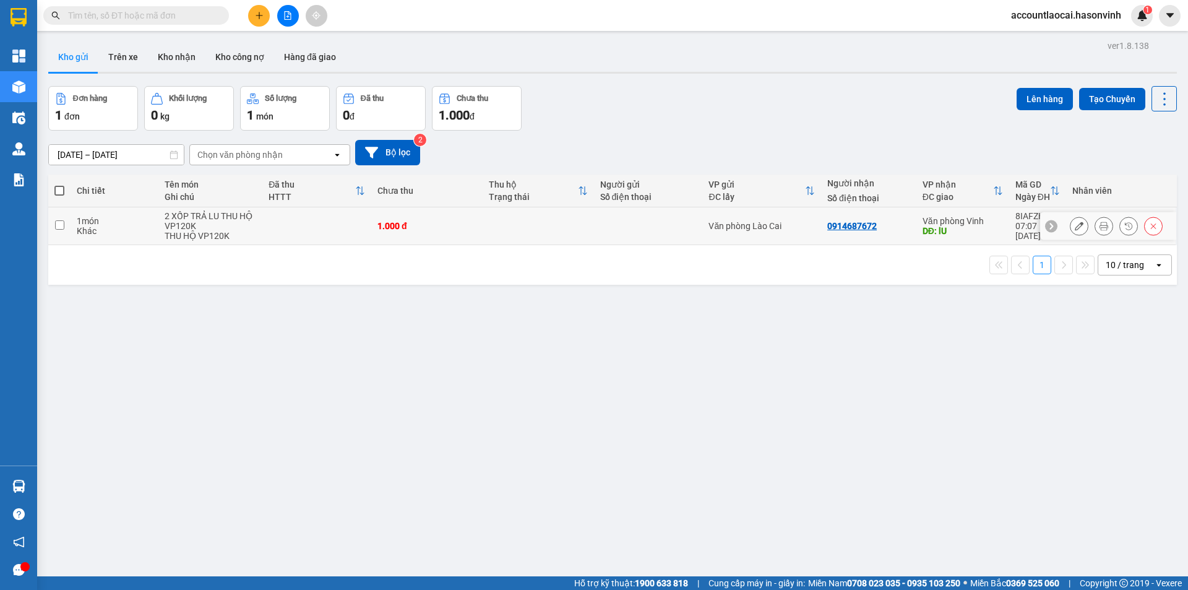
click at [59, 228] on input "checkbox" at bounding box center [59, 224] width 9 height 9
checkbox input "true"
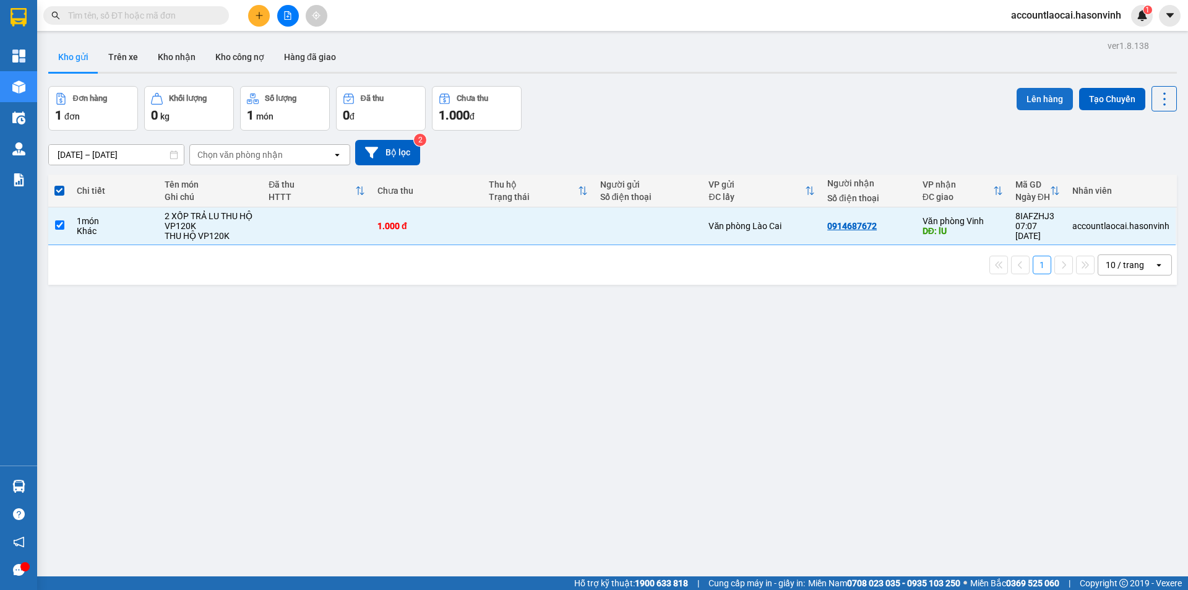
click at [1040, 96] on button "Lên hàng" at bounding box center [1045, 99] width 56 height 22
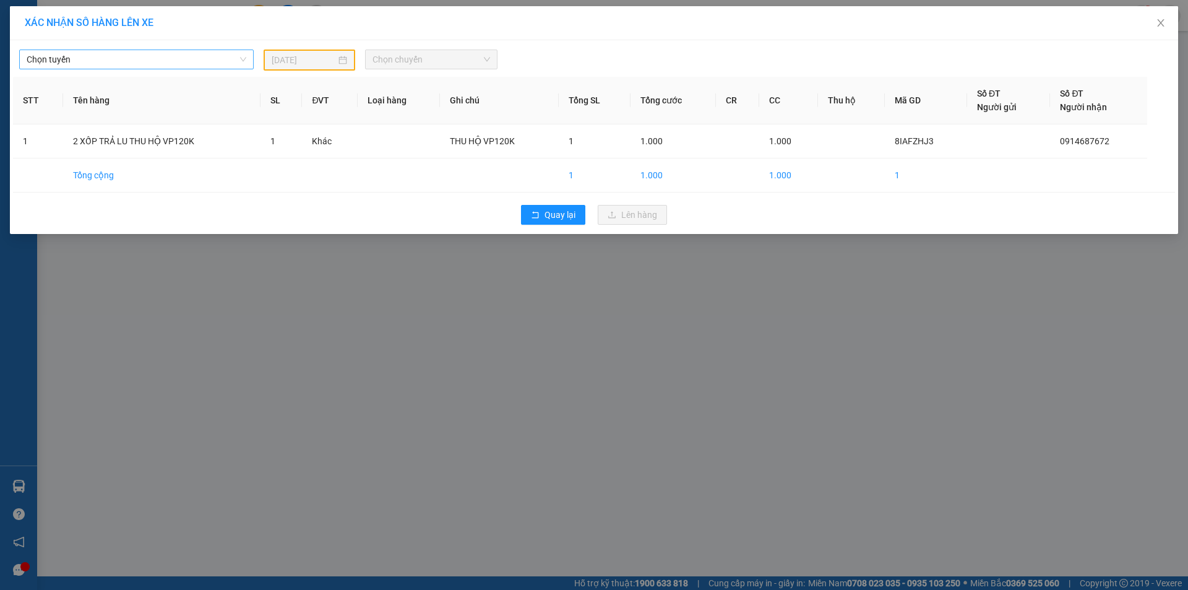
click at [145, 51] on span "Chọn tuyến" at bounding box center [137, 59] width 220 height 19
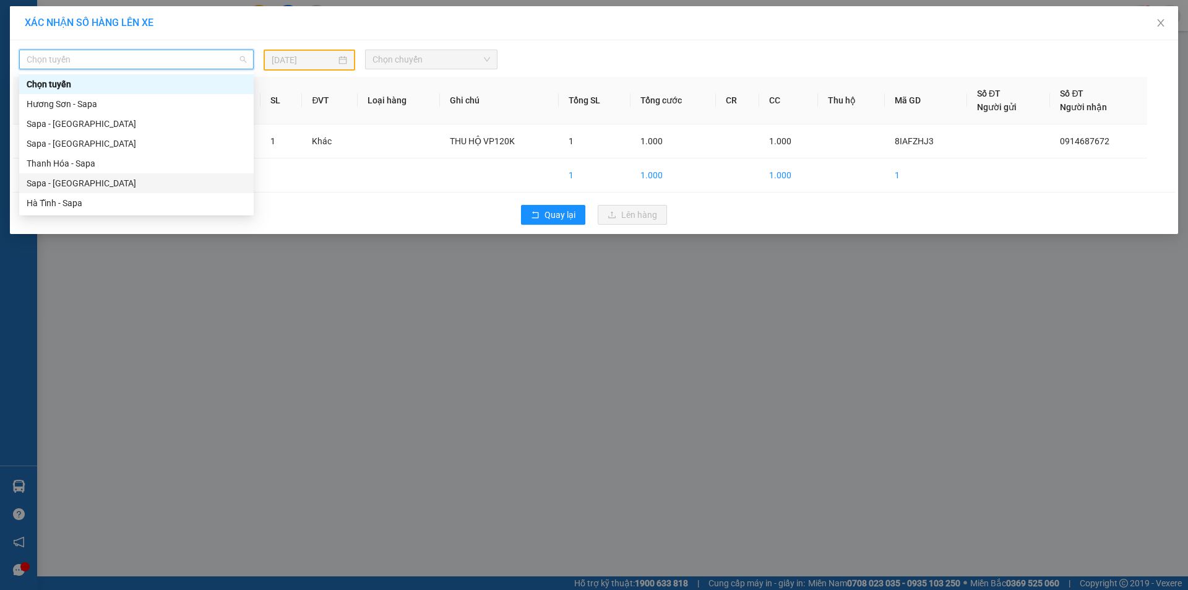
click at [62, 186] on div "Sapa - [GEOGRAPHIC_DATA]" at bounding box center [137, 183] width 220 height 14
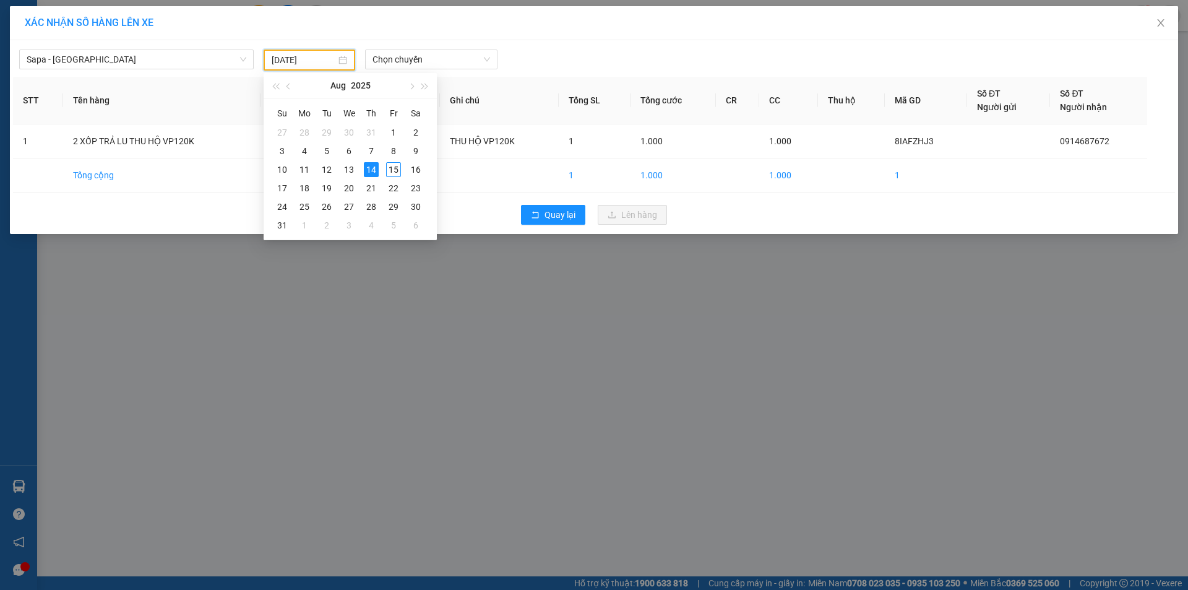
click at [326, 56] on input "[DATE]" at bounding box center [304, 60] width 64 height 14
click at [392, 174] on div "15" at bounding box center [393, 169] width 15 height 15
type input "[DATE]"
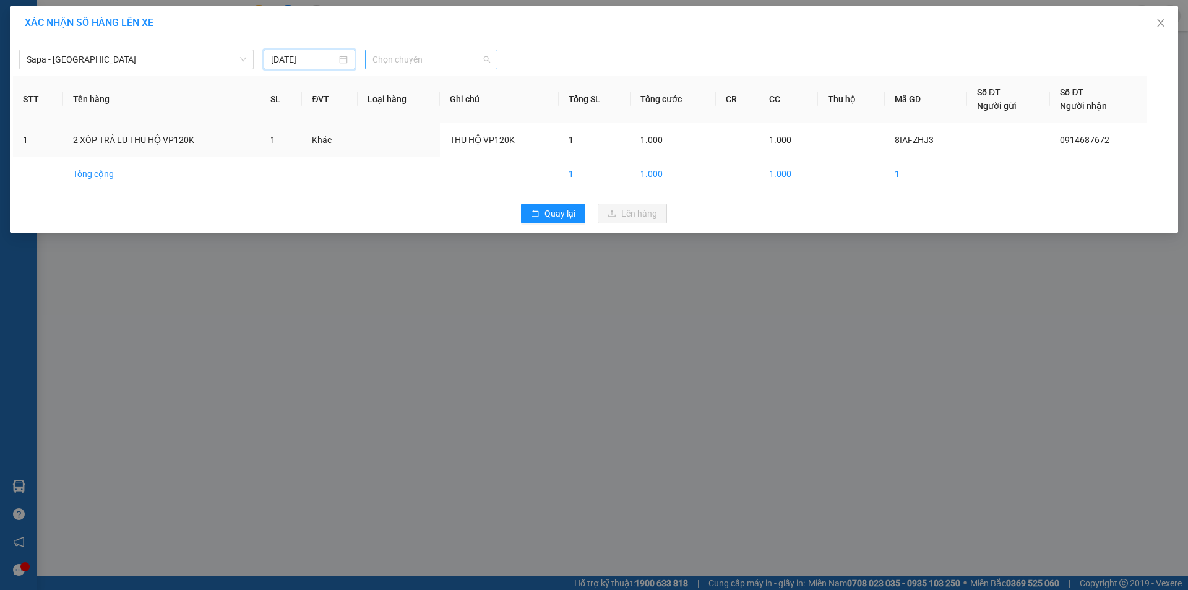
click at [457, 61] on span "Chọn chuyến" at bounding box center [432, 59] width 118 height 19
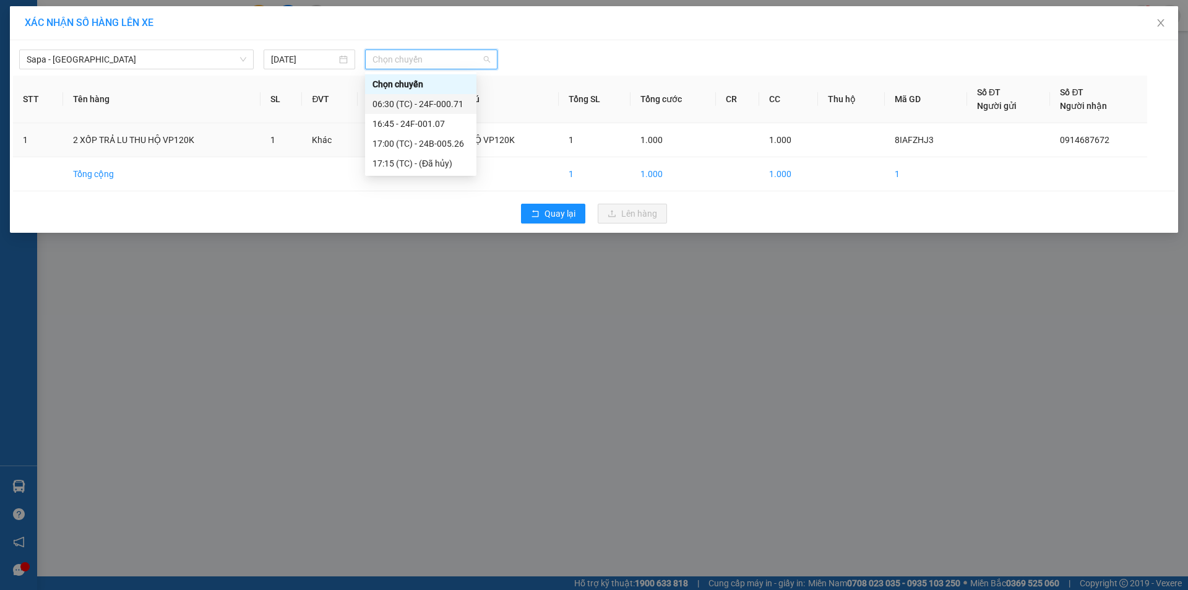
click at [436, 110] on div "06:30 (TC) - 24F-000.71" at bounding box center [421, 104] width 97 height 14
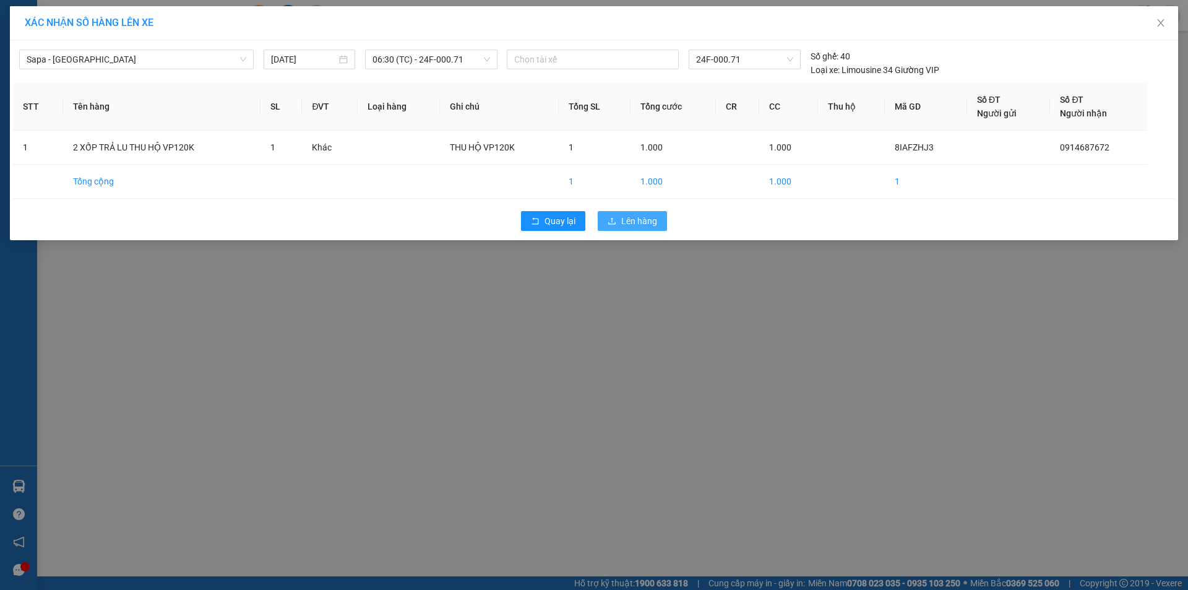
click at [634, 220] on span "Lên hàng" at bounding box center [639, 221] width 36 height 14
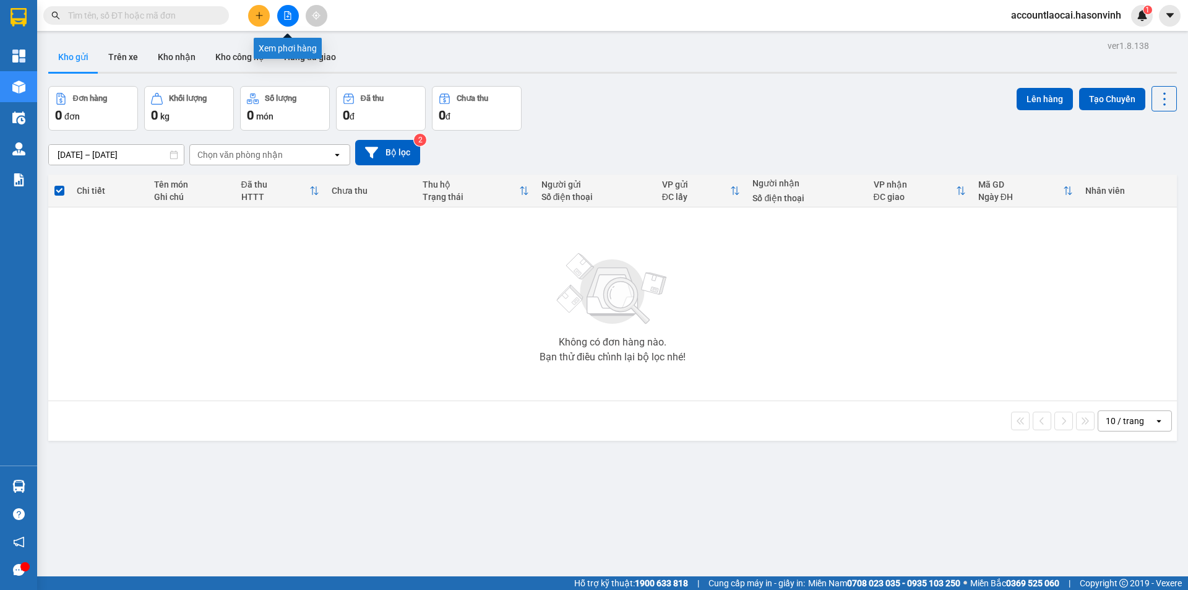
click at [290, 14] on icon "file-add" at bounding box center [287, 15] width 9 height 9
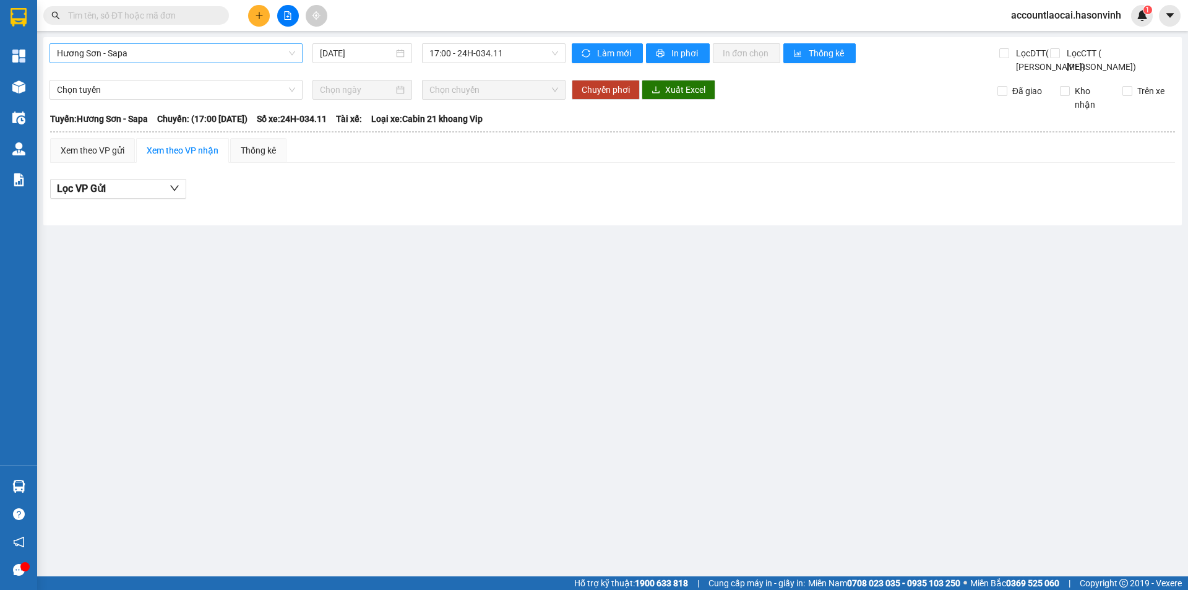
click at [156, 56] on span "Hương Sơn - Sapa" at bounding box center [176, 53] width 238 height 19
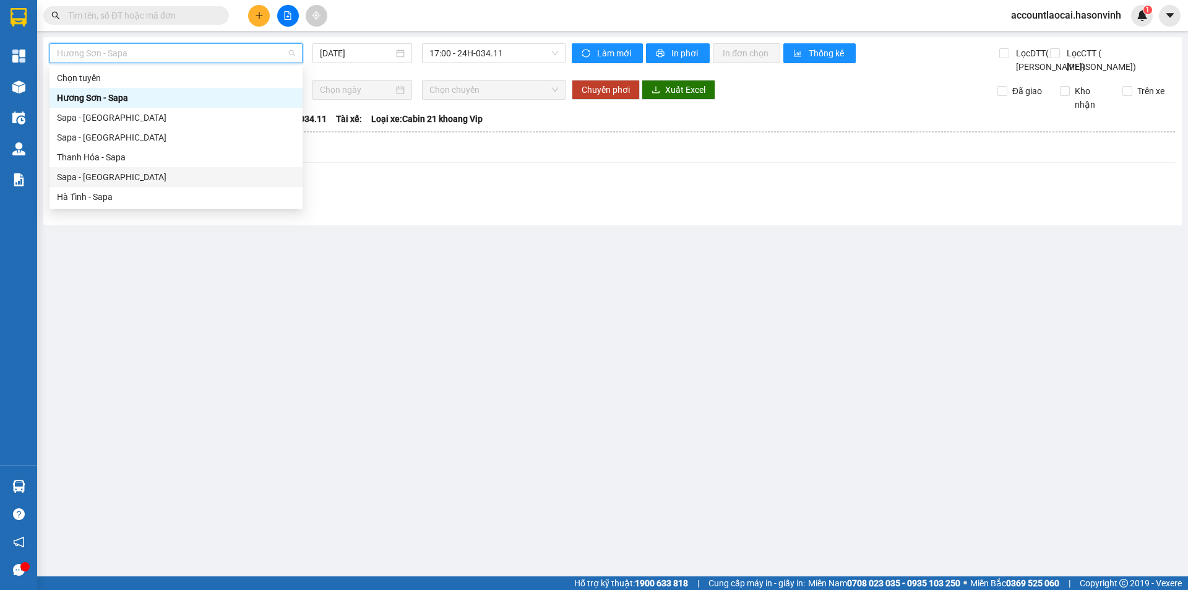
click at [89, 177] on div "Sapa - [GEOGRAPHIC_DATA]" at bounding box center [176, 177] width 238 height 14
type input "[DATE]"
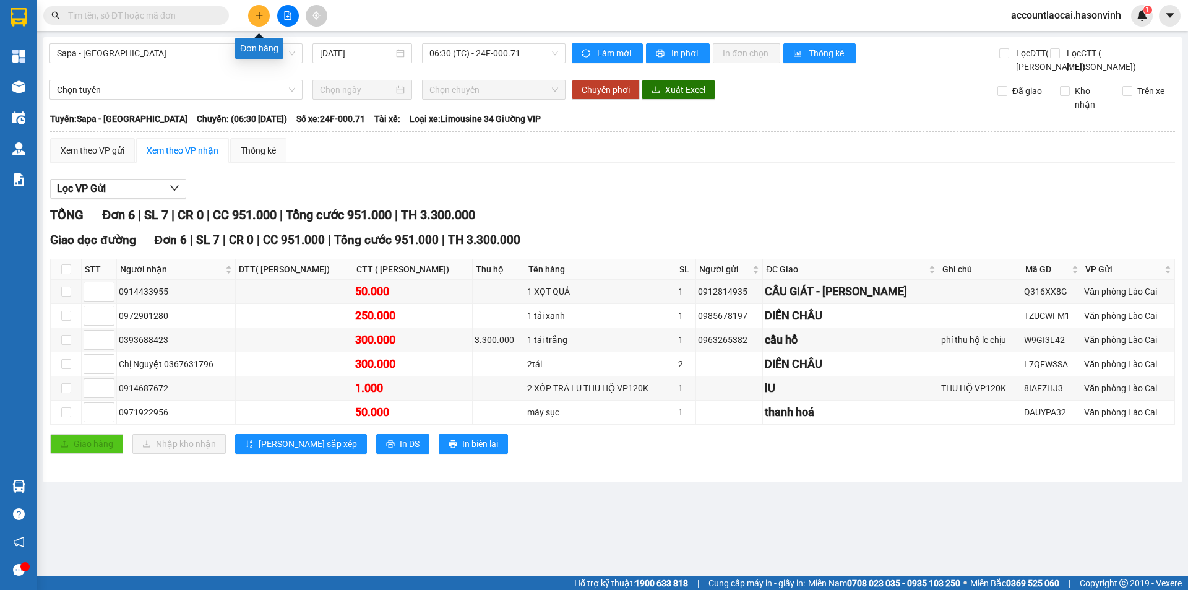
click at [255, 17] on icon "plus" at bounding box center [259, 15] width 9 height 9
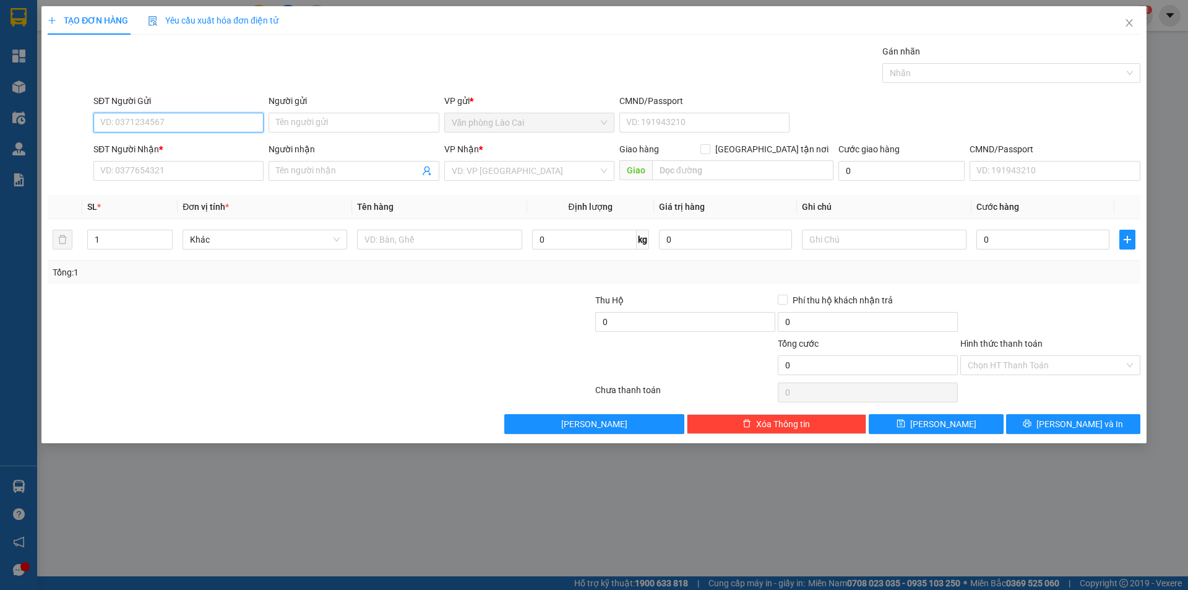
click at [132, 123] on input "SĐT Người Gửi" at bounding box center [178, 123] width 170 height 20
click at [146, 166] on input "SĐT Người Nhận *" at bounding box center [178, 171] width 170 height 20
click at [173, 171] on input "0844137777" at bounding box center [178, 171] width 170 height 20
type input "0844137777"
click at [536, 174] on input "search" at bounding box center [525, 171] width 147 height 19
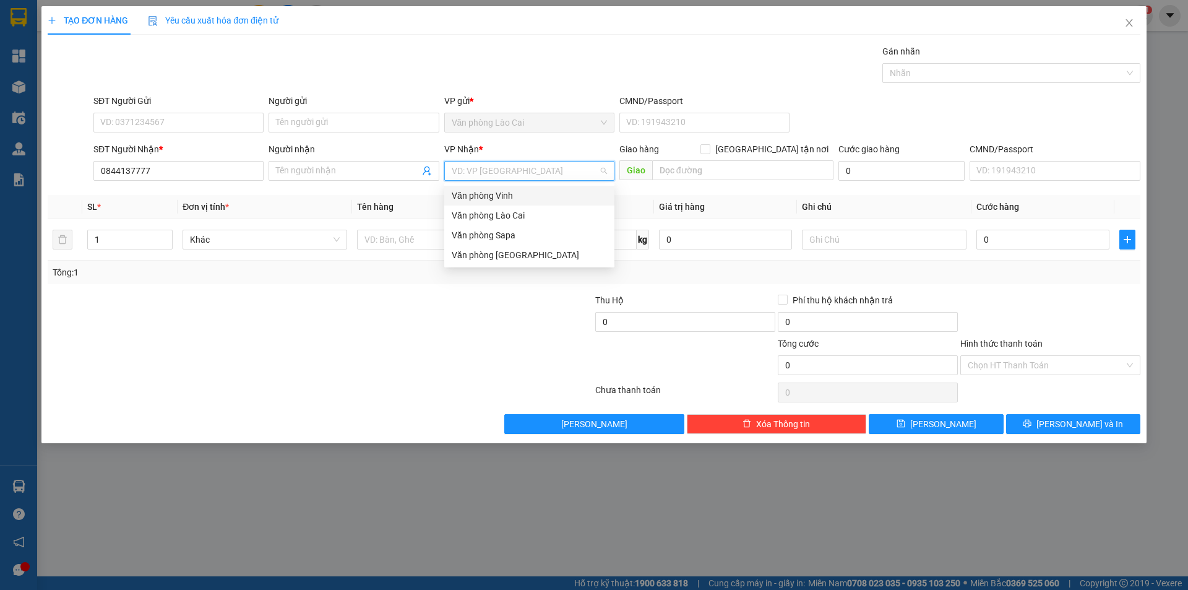
click at [480, 194] on div "Văn phòng Vinh" at bounding box center [529, 196] width 155 height 14
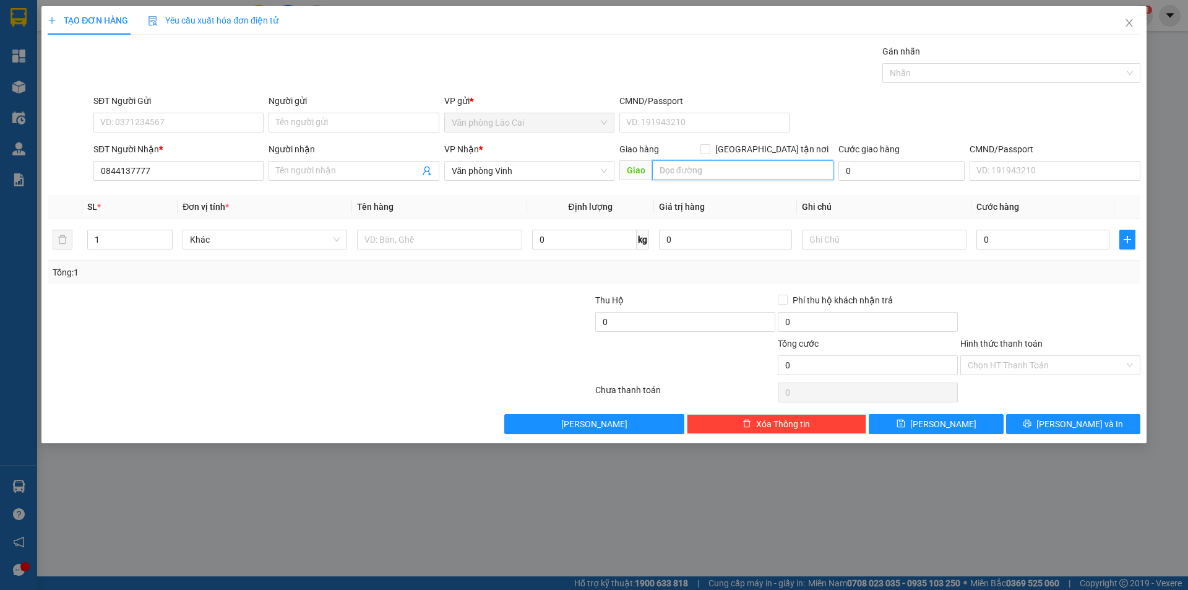
drag, startPoint x: 736, startPoint y: 166, endPoint x: 726, endPoint y: 165, distance: 9.4
click at [733, 167] on input "text" at bounding box center [742, 170] width 181 height 20
type input "TRÁNH VINH"
click at [385, 246] on input "text" at bounding box center [439, 240] width 165 height 20
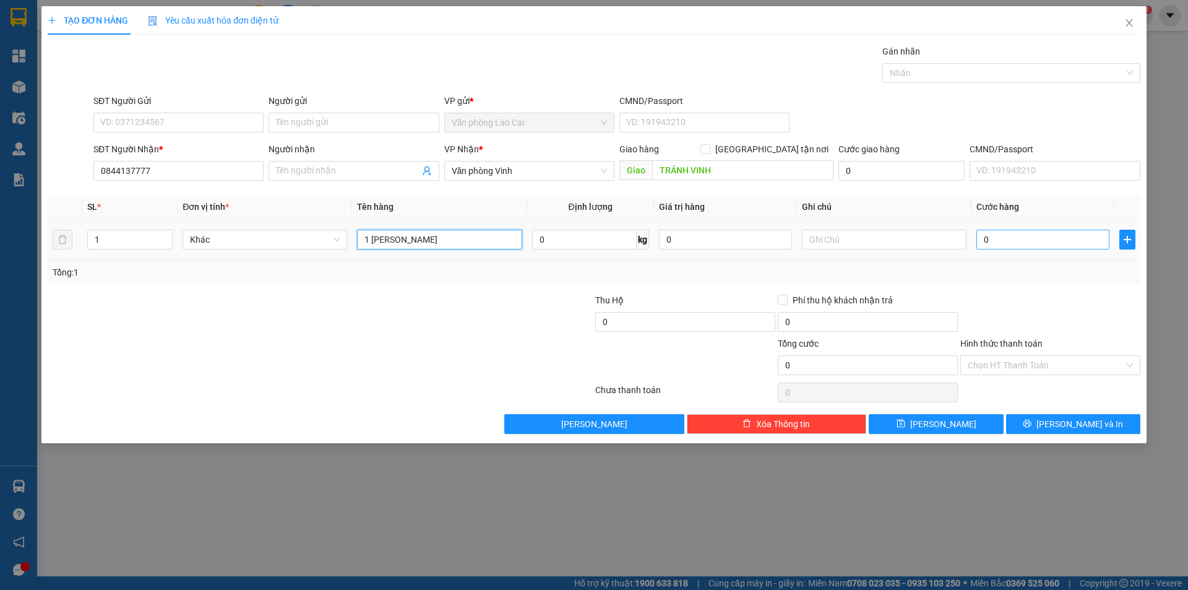
type input "1 [PERSON_NAME]"
click at [1007, 241] on input "0" at bounding box center [1042, 240] width 133 height 20
type input "3"
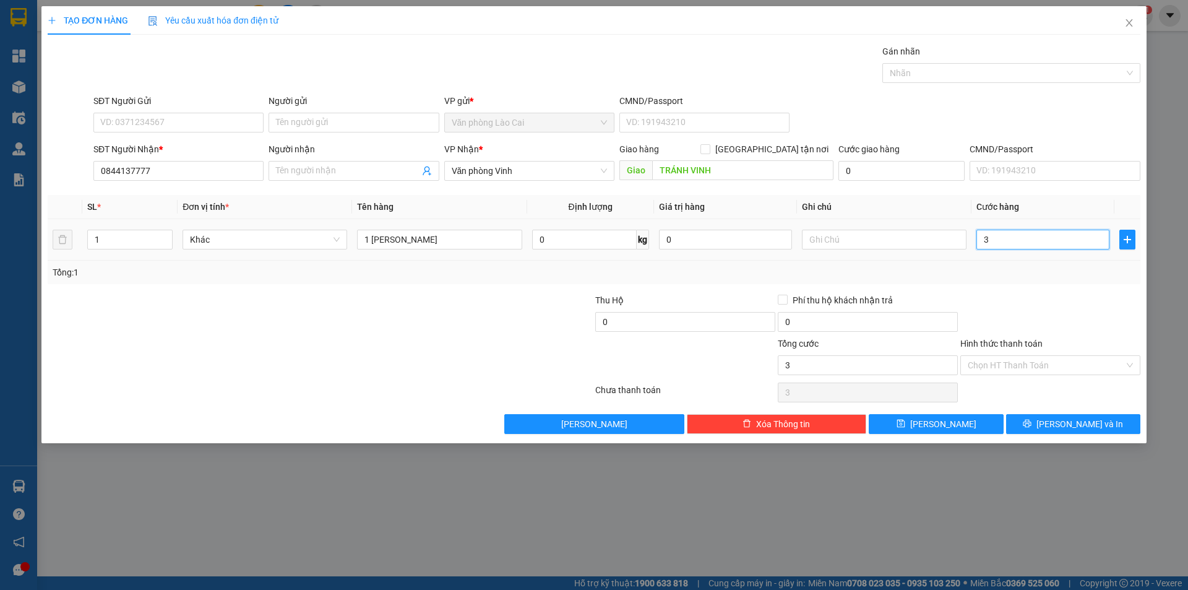
type input "35"
type input "350"
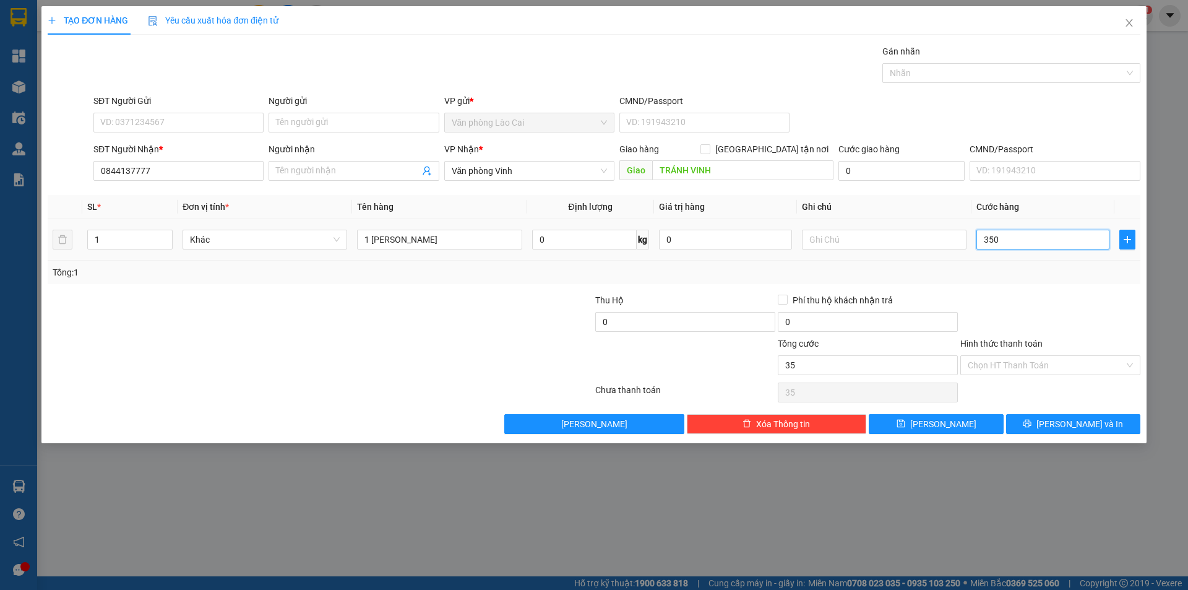
type input "350"
type input "3.500"
type input "35.000"
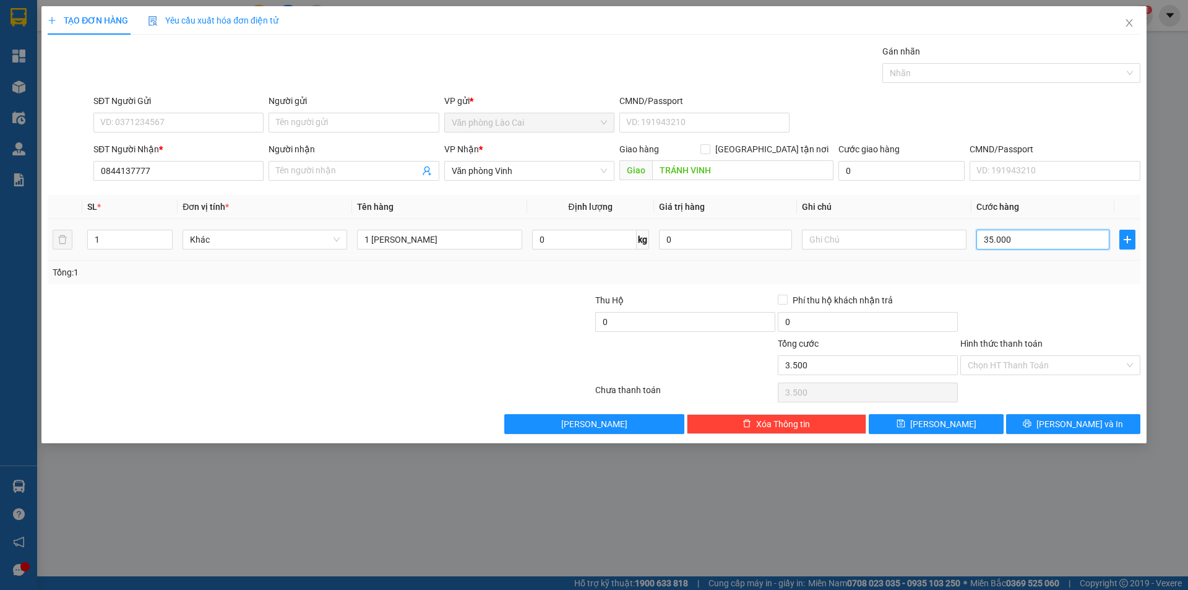
type input "35.000"
type input "350.000"
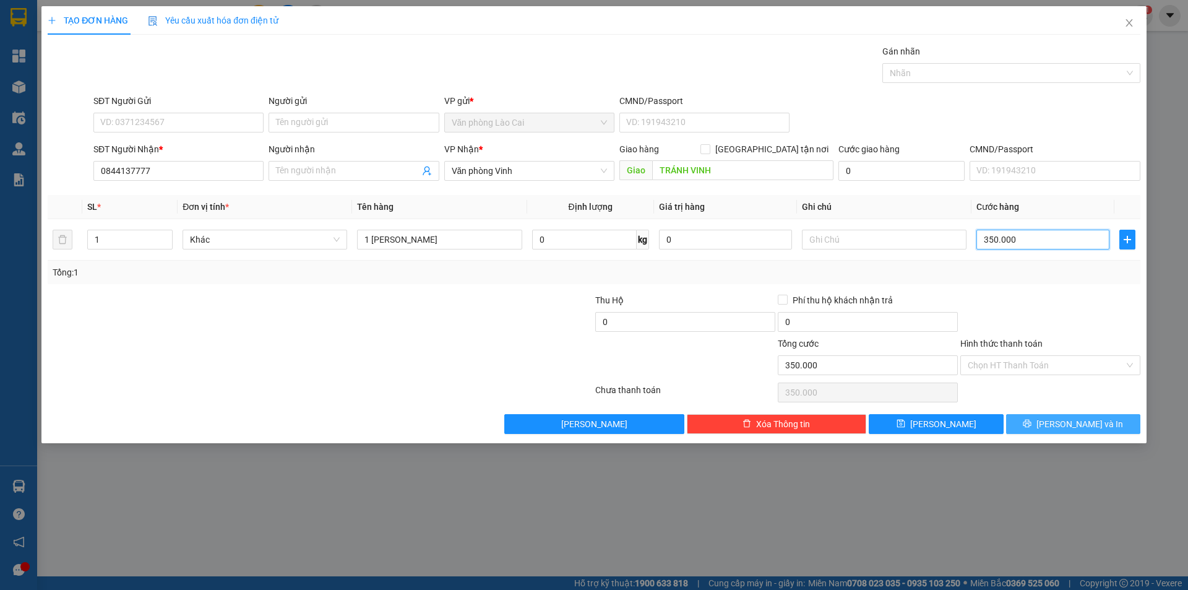
type input "350.000"
click at [1032, 420] on icon "printer" at bounding box center [1027, 424] width 8 height 8
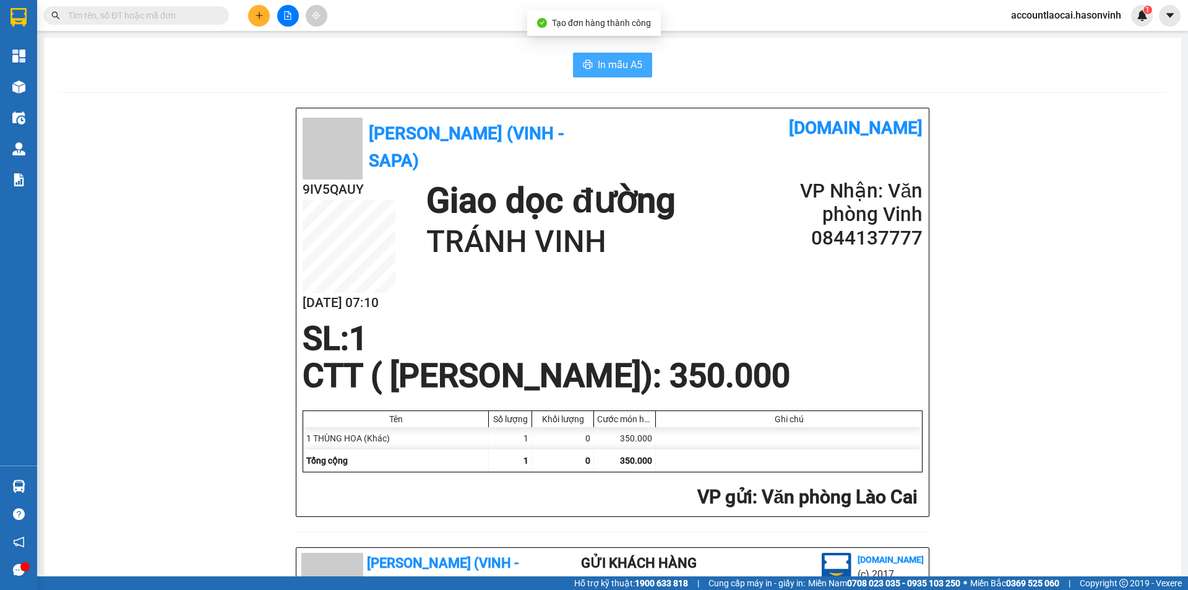
click at [606, 67] on span "In mẫu A5" at bounding box center [620, 64] width 45 height 15
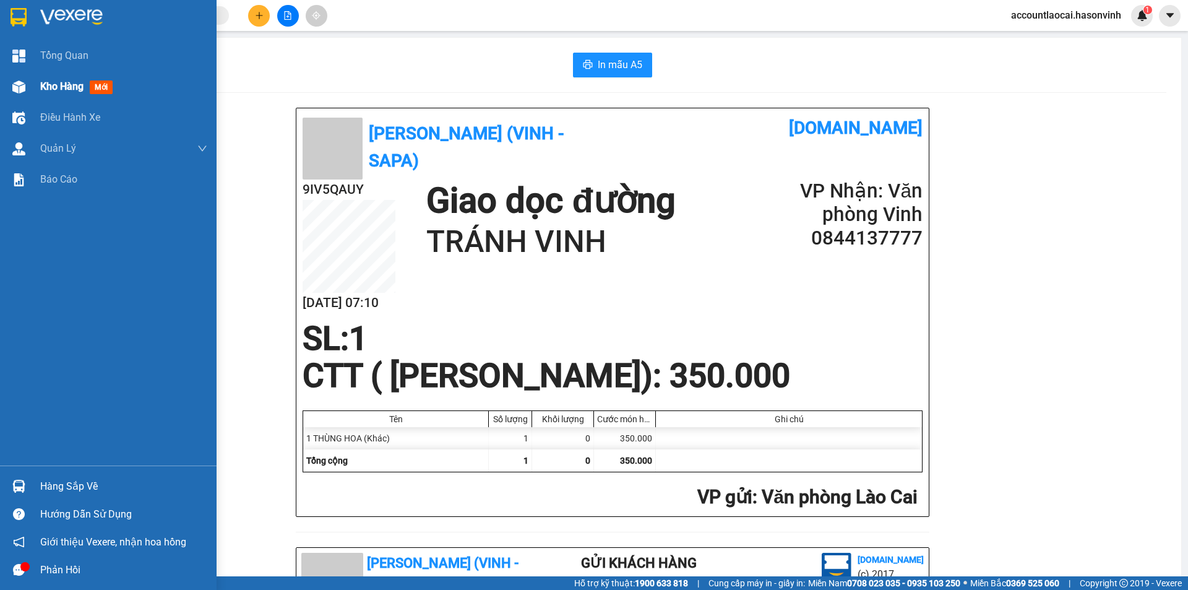
click at [37, 83] on div "Kho hàng mới" at bounding box center [108, 86] width 217 height 31
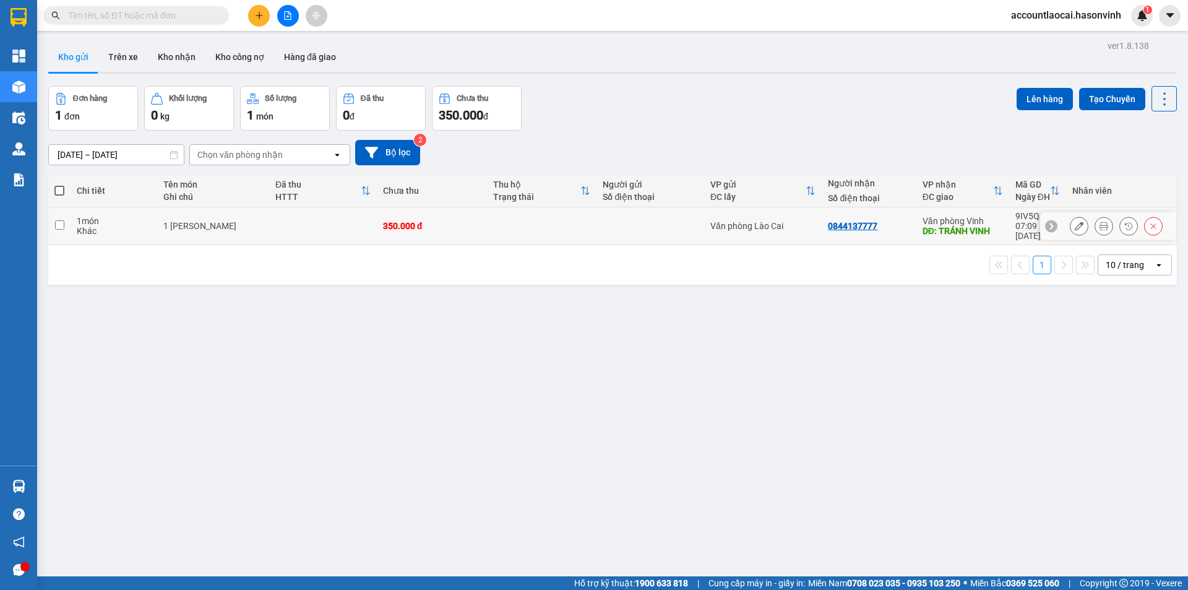
click at [58, 220] on input "checkbox" at bounding box center [59, 224] width 9 height 9
checkbox input "true"
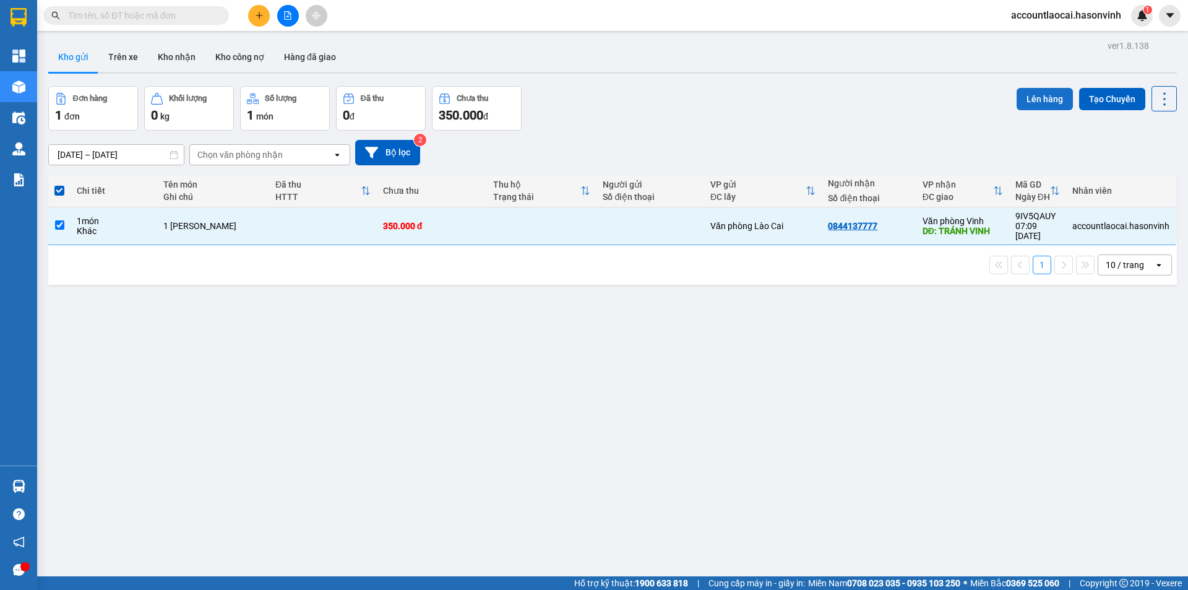
click at [1033, 99] on button "Lên hàng" at bounding box center [1045, 99] width 56 height 22
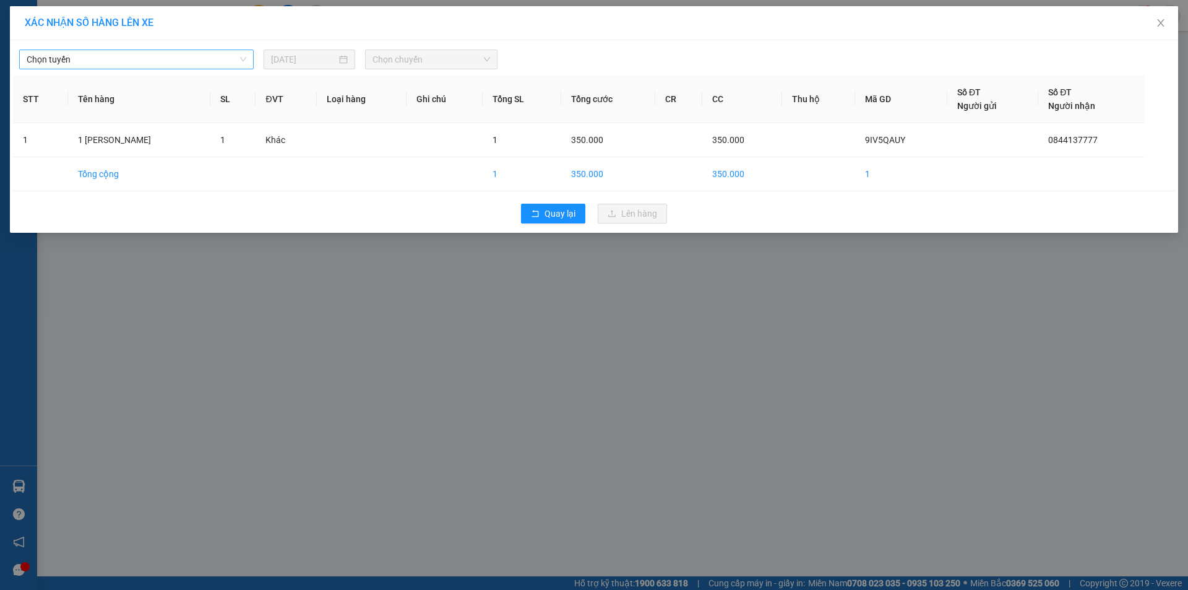
click at [110, 57] on span "Chọn tuyến" at bounding box center [137, 59] width 220 height 19
click at [298, 290] on div "XÁC NHẬN SỐ HÀNG LÊN XE Chọn tuyến Chọn tuyến [DATE] Chọn chuyến STT Tên hàng S…" at bounding box center [594, 295] width 1188 height 590
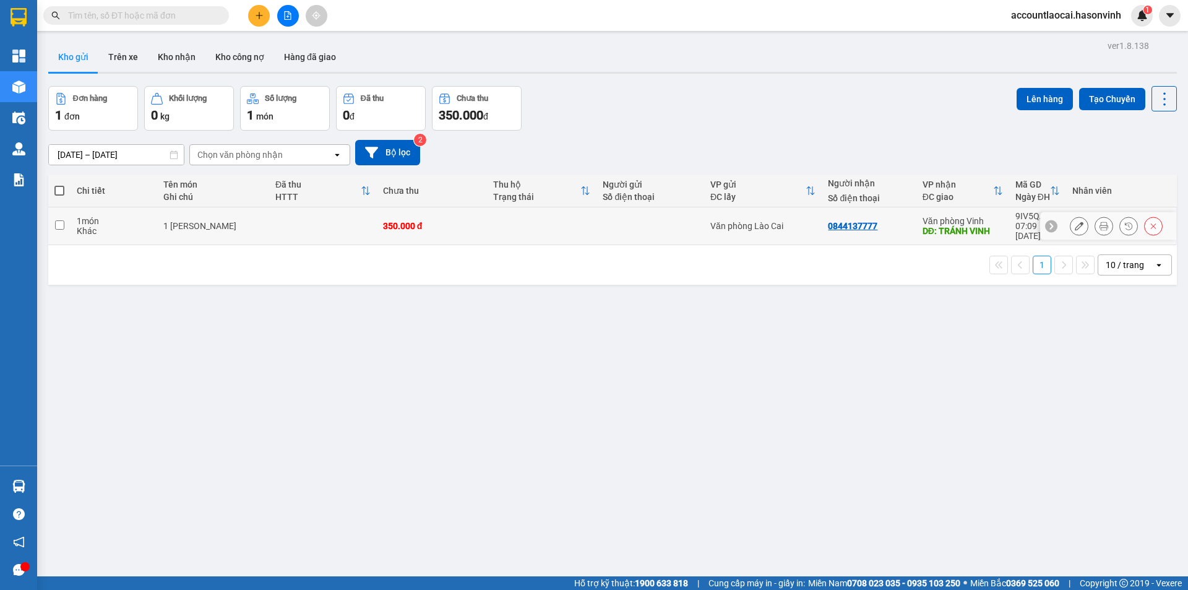
click at [989, 216] on div "Văn phòng Vinh" at bounding box center [963, 221] width 80 height 10
checkbox input "true"
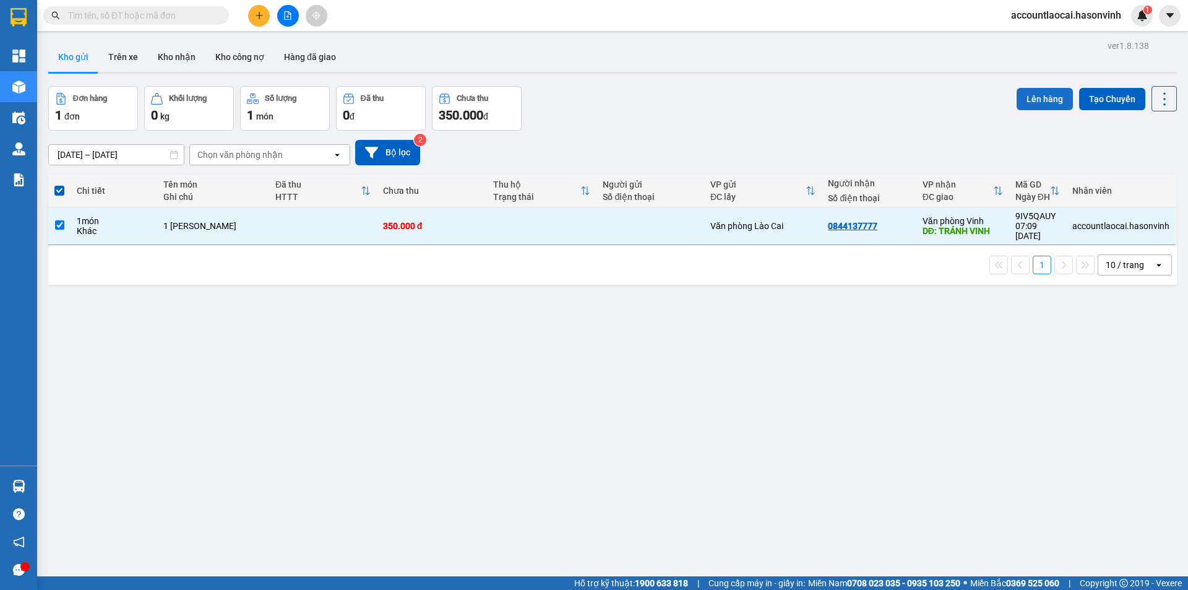
click at [1032, 99] on button "Lên hàng" at bounding box center [1045, 99] width 56 height 22
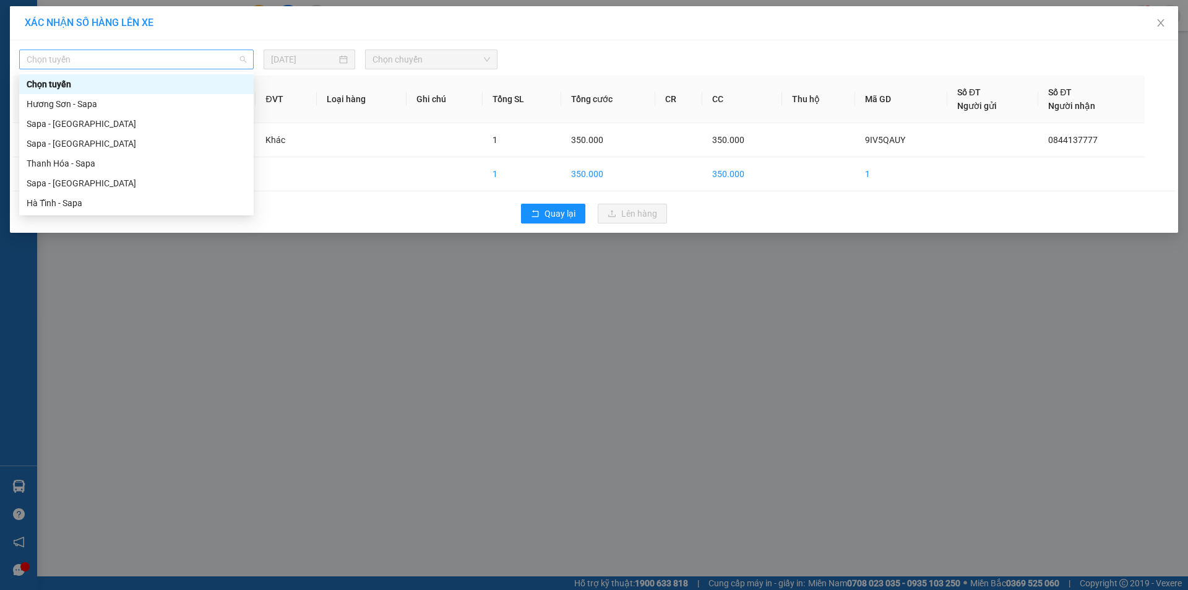
click at [123, 59] on span "Chọn tuyến" at bounding box center [137, 59] width 220 height 19
click at [64, 177] on div "Sapa - [GEOGRAPHIC_DATA]" at bounding box center [137, 183] width 220 height 14
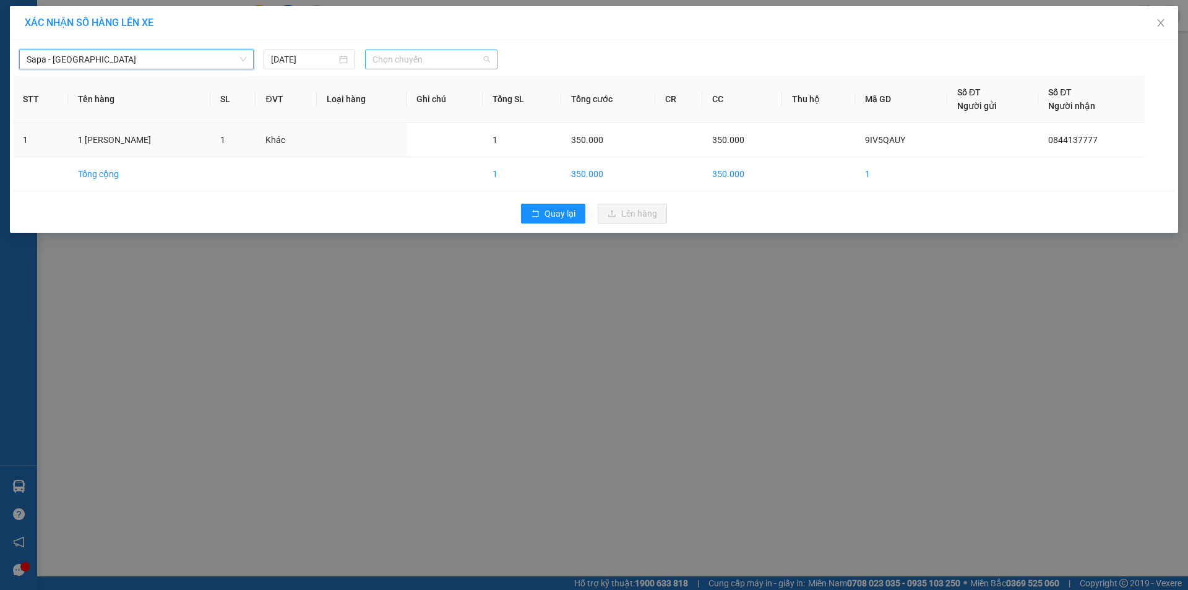
click at [420, 69] on div "Chọn chuyến" at bounding box center [431, 60] width 132 height 20
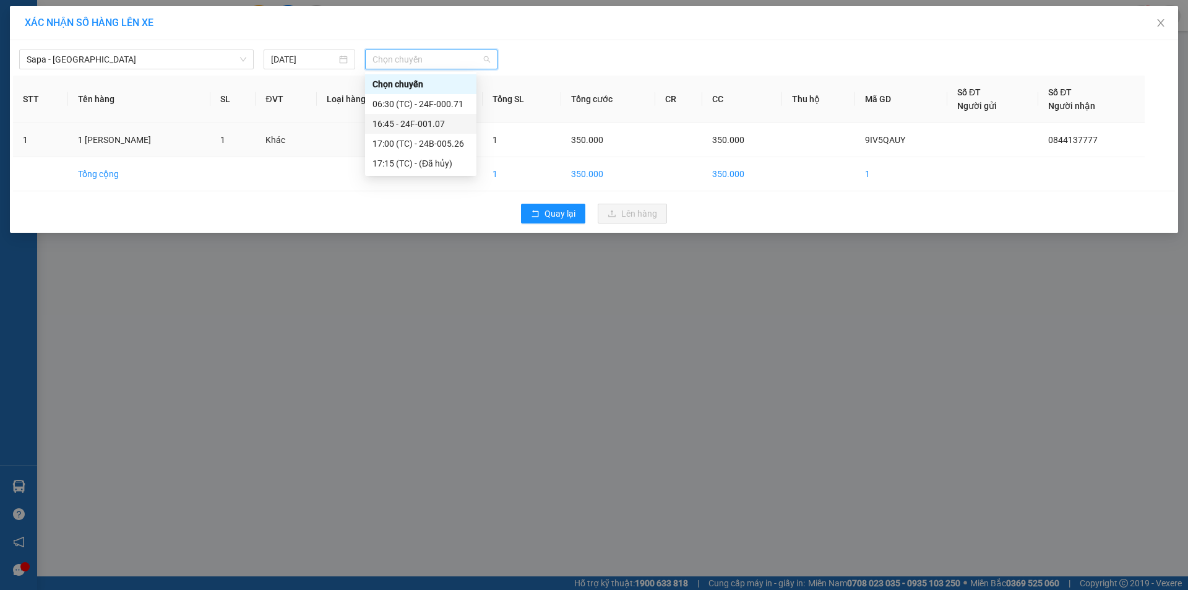
click at [453, 108] on div "06:30 (TC) - 24F-000.71" at bounding box center [421, 104] width 97 height 14
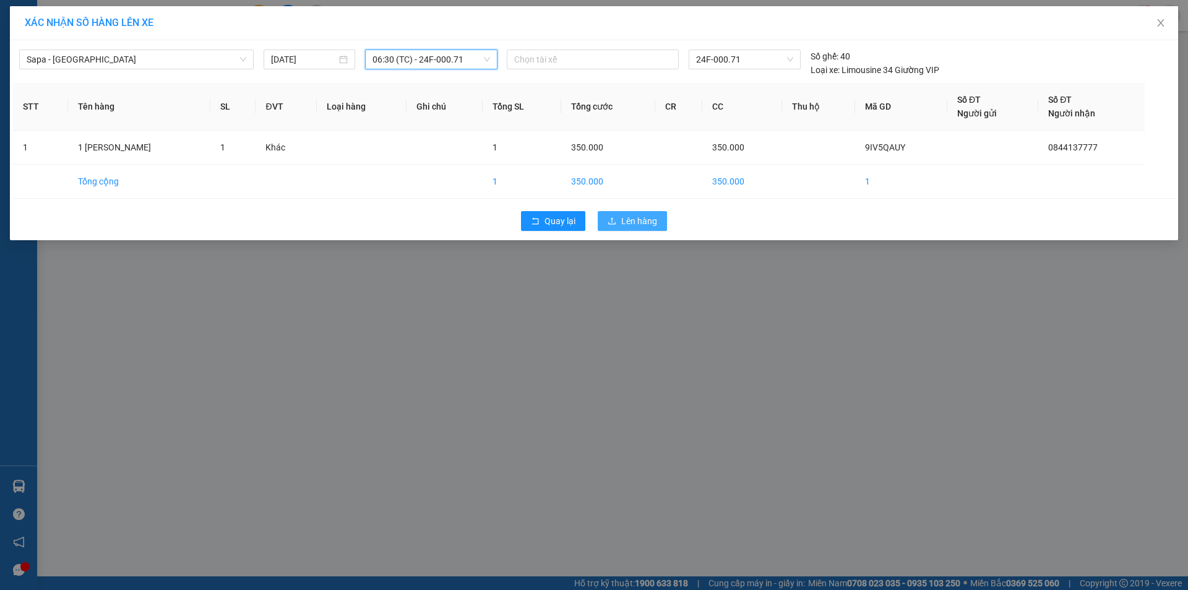
click at [628, 222] on span "Lên hàng" at bounding box center [639, 221] width 36 height 14
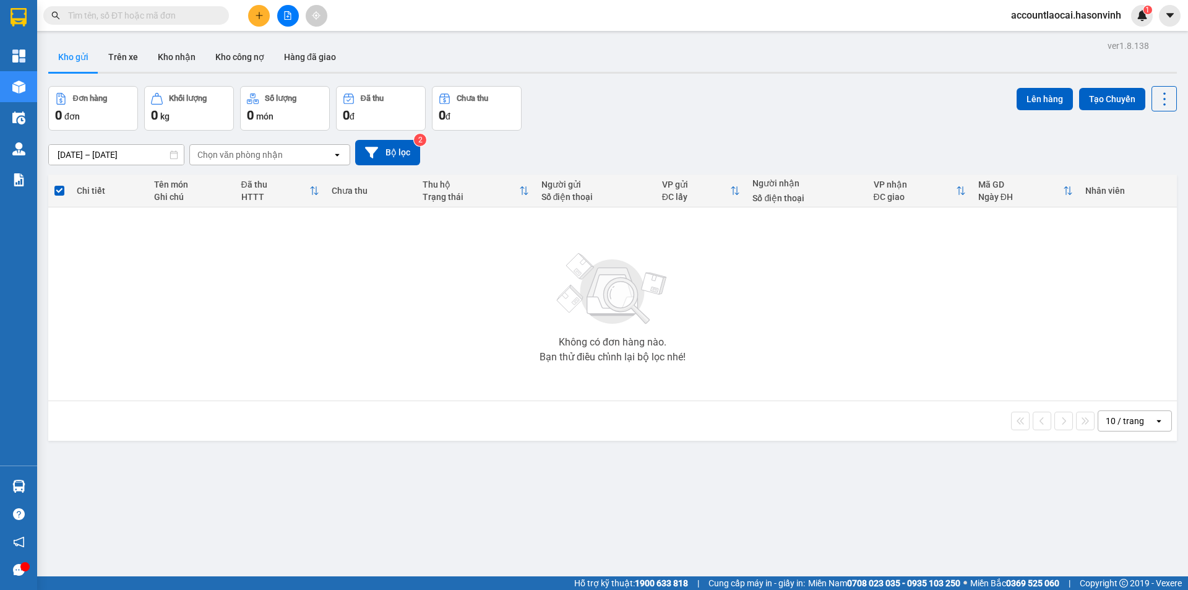
click at [459, 372] on div "Không có đơn hàng nào. Bạn thử điều chỉnh lại bộ lọc nhé!" at bounding box center [612, 304] width 1116 height 186
click at [294, 14] on button at bounding box center [288, 16] width 22 height 22
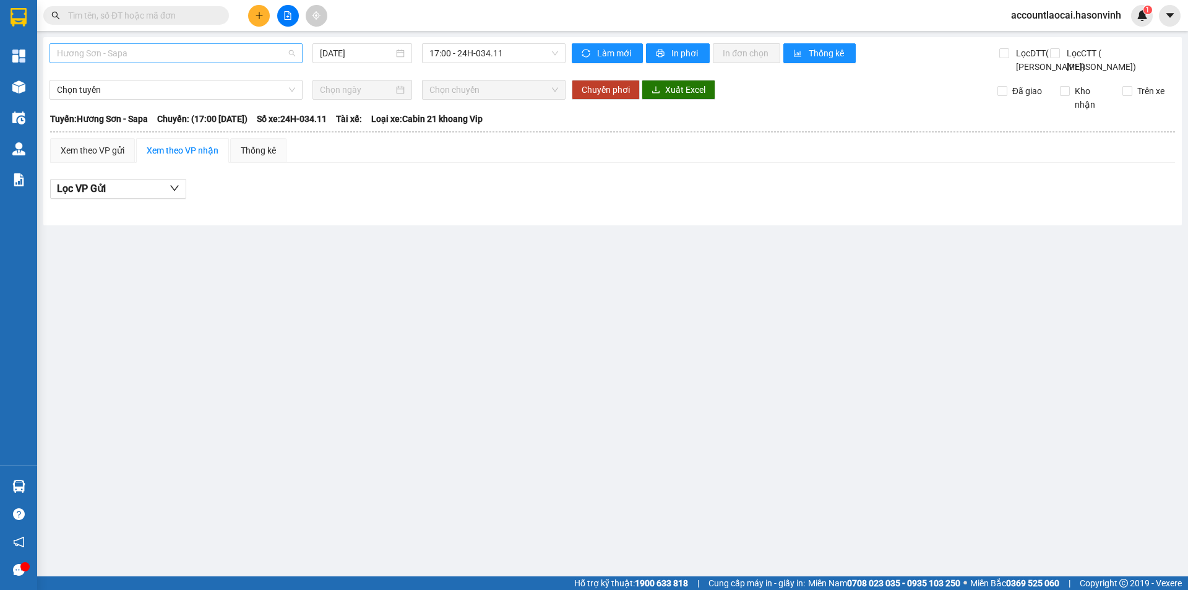
click at [170, 50] on span "Hương Sơn - Sapa" at bounding box center [176, 53] width 238 height 19
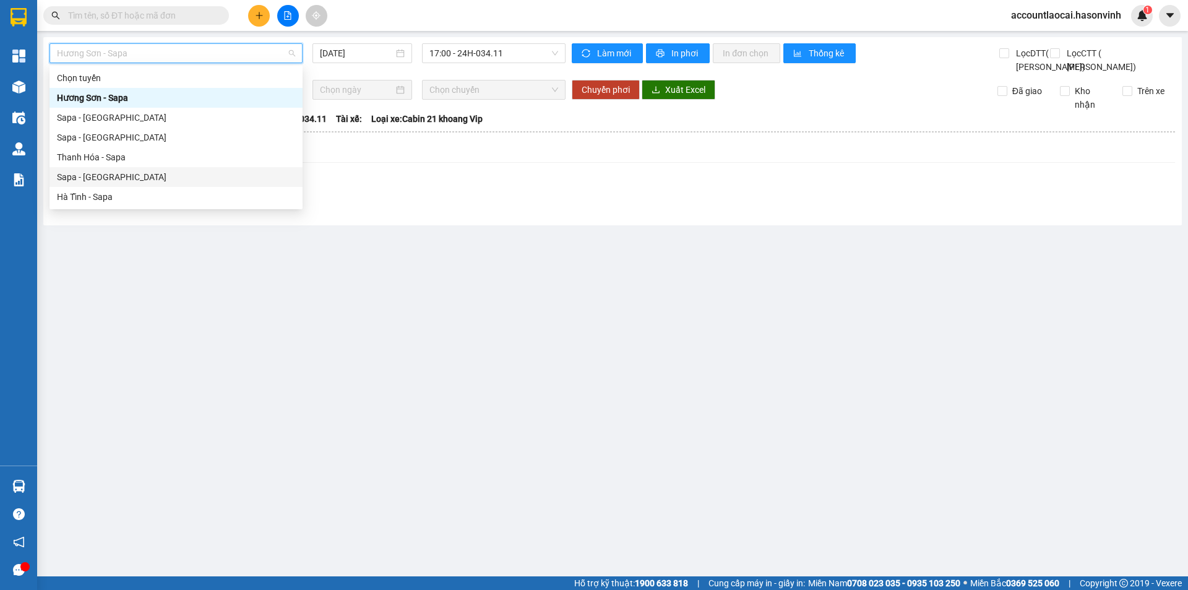
click at [98, 180] on div "Sapa - [GEOGRAPHIC_DATA]" at bounding box center [176, 177] width 238 height 14
type input "[DATE]"
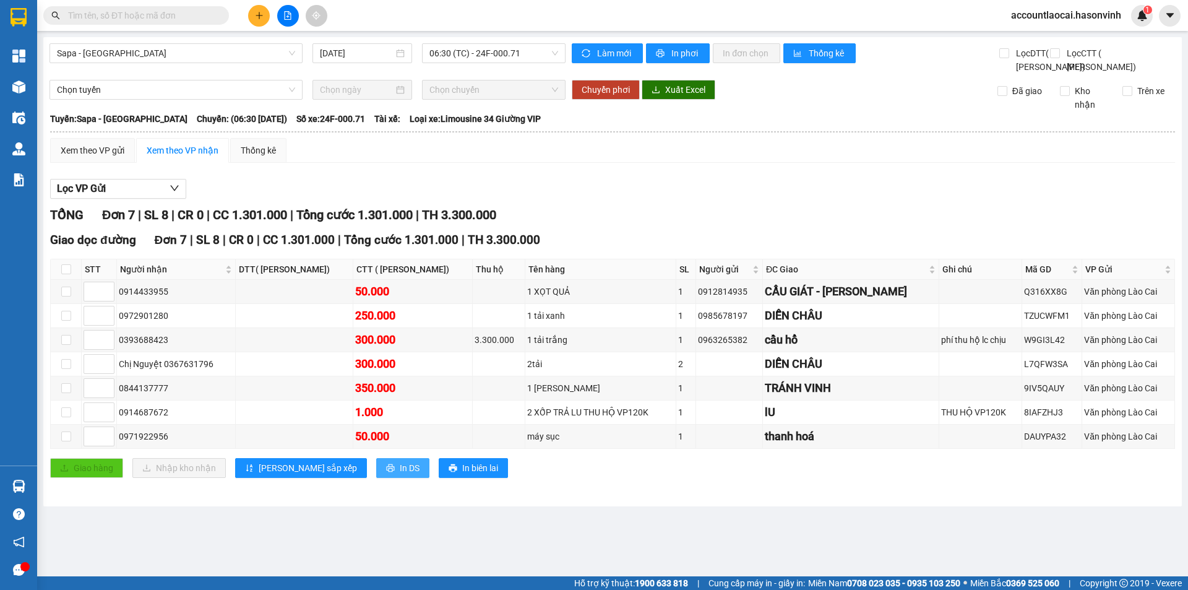
click at [400, 475] on span "In DS" at bounding box center [410, 468] width 20 height 14
drag, startPoint x: 175, startPoint y: 413, endPoint x: 119, endPoint y: 417, distance: 56.4
click at [119, 395] on div "0844137777" at bounding box center [176, 388] width 114 height 14
